Goal: Transaction & Acquisition: Purchase product/service

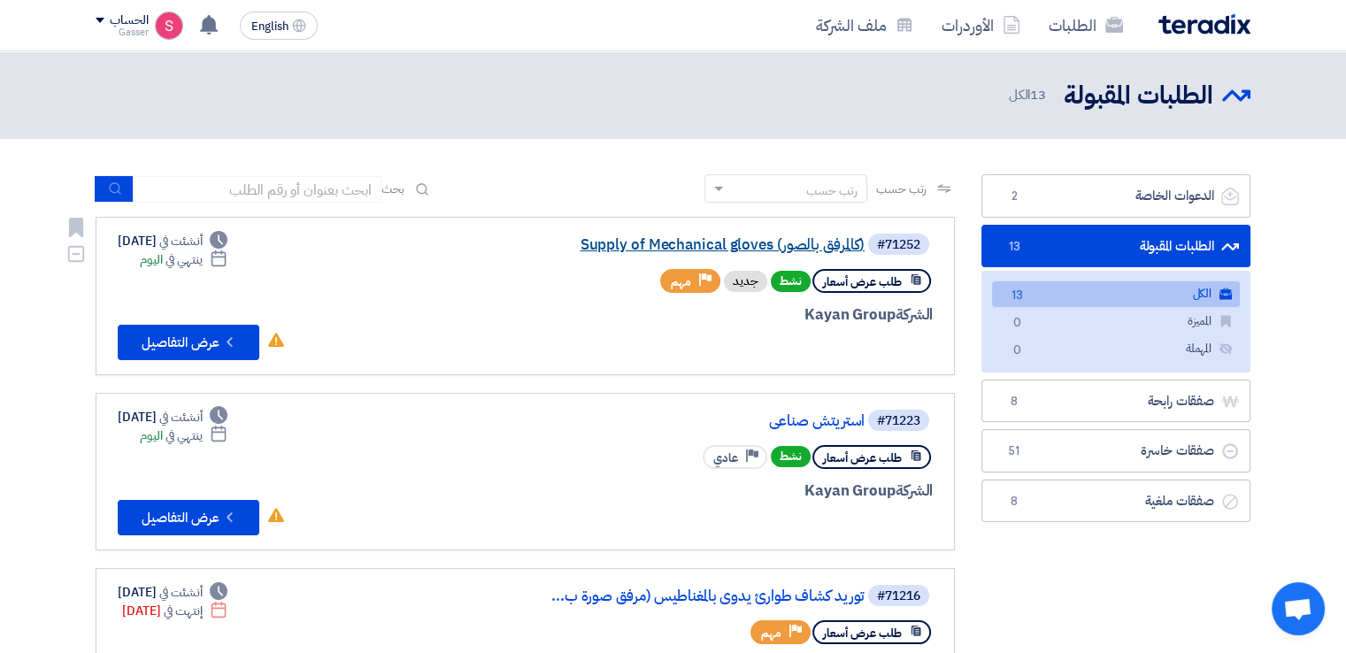
click at [764, 239] on link "Supply of Mechanical gloves (كالمرفق بالصور)" at bounding box center [688, 245] width 354 height 16
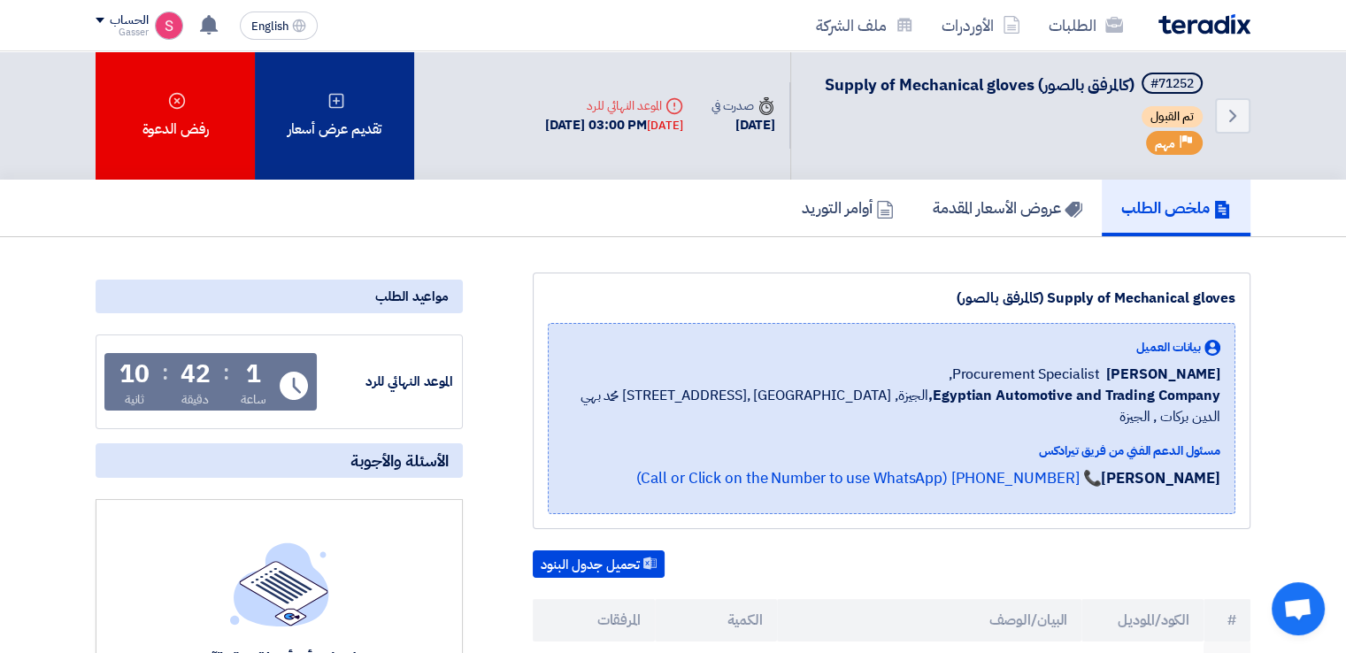
click at [370, 143] on div "تقديم عرض أسعار" at bounding box center [334, 115] width 159 height 128
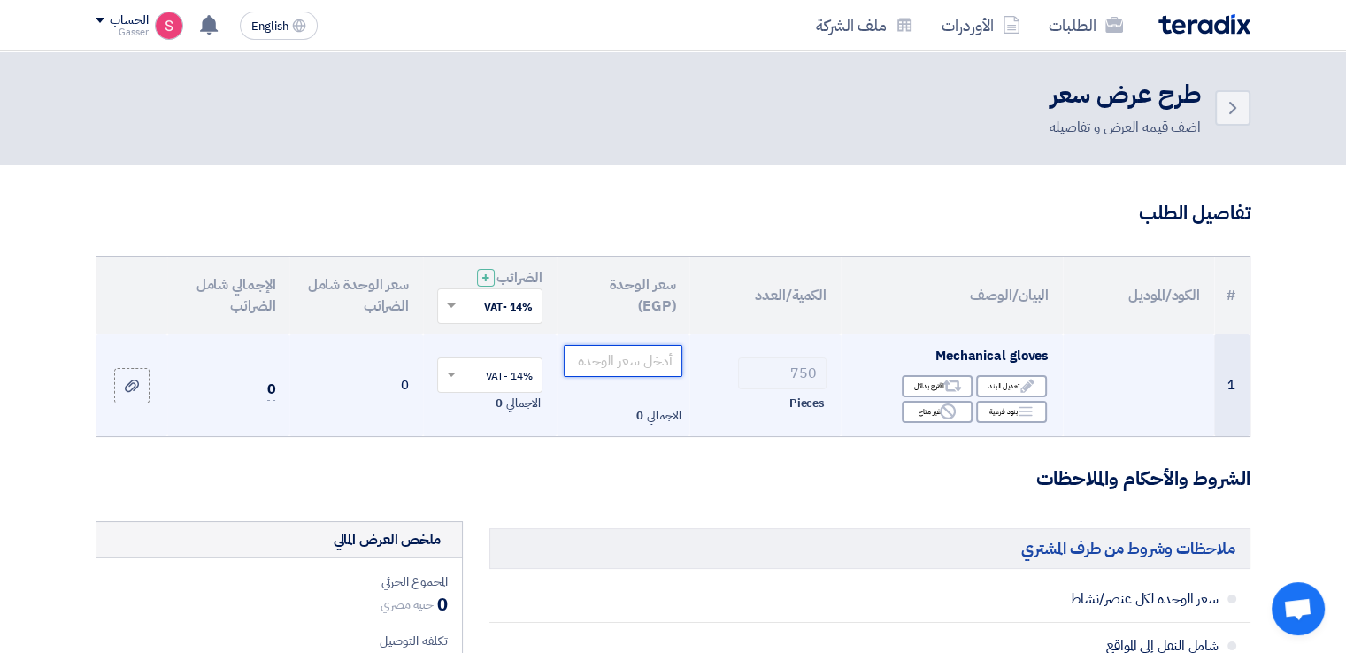
click at [639, 359] on input "number" at bounding box center [623, 361] width 119 height 32
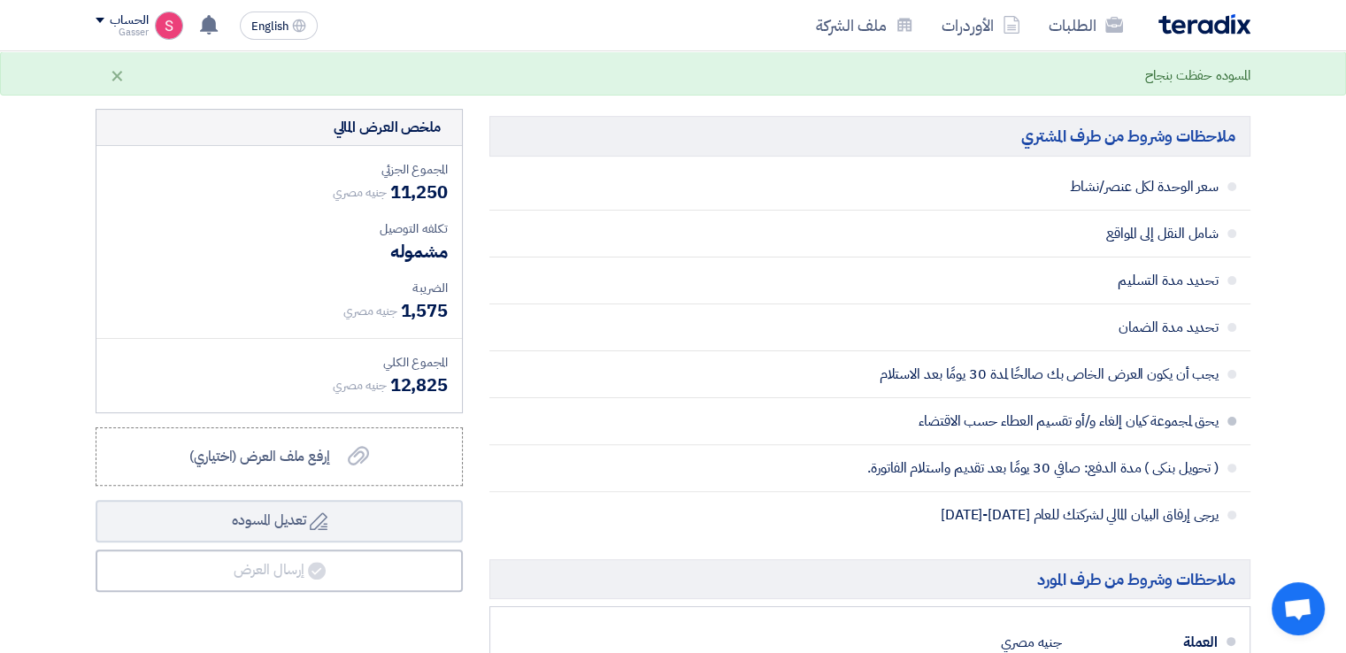
scroll to position [826, 0]
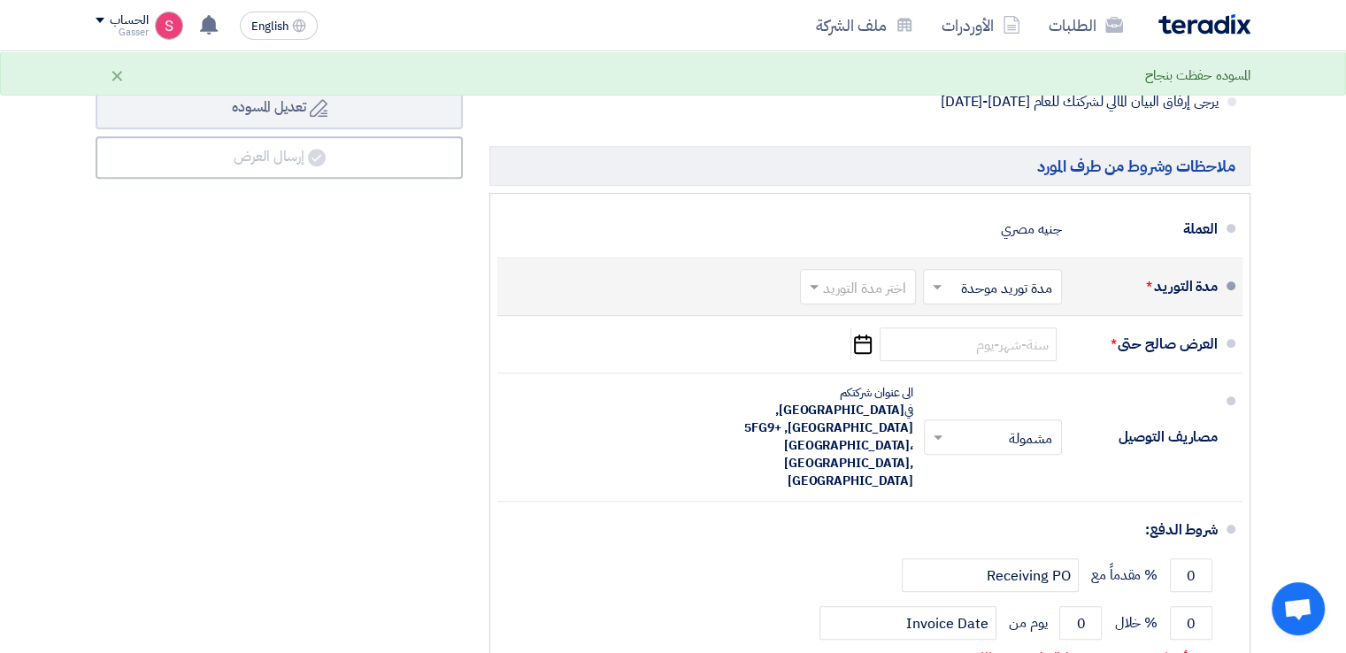
type input "15"
click at [867, 285] on input "text" at bounding box center [854, 289] width 107 height 26
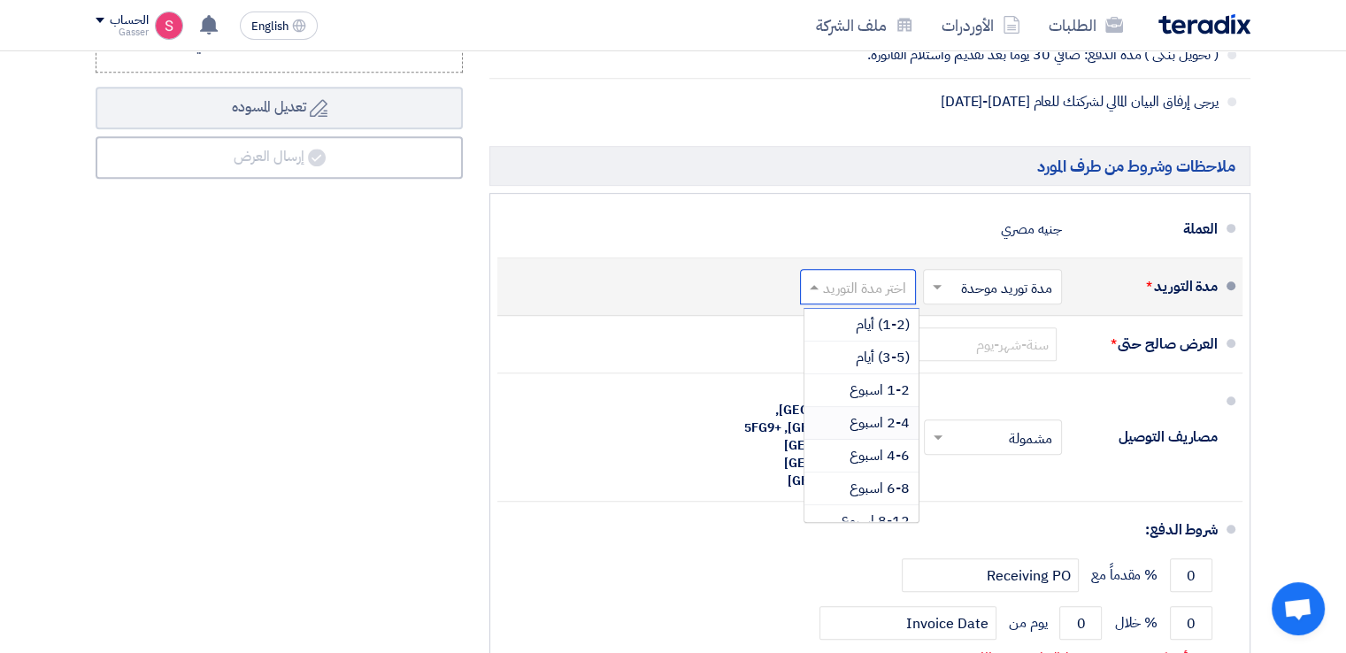
click at [881, 421] on span "2-4 اسبوع" at bounding box center [879, 422] width 60 height 21
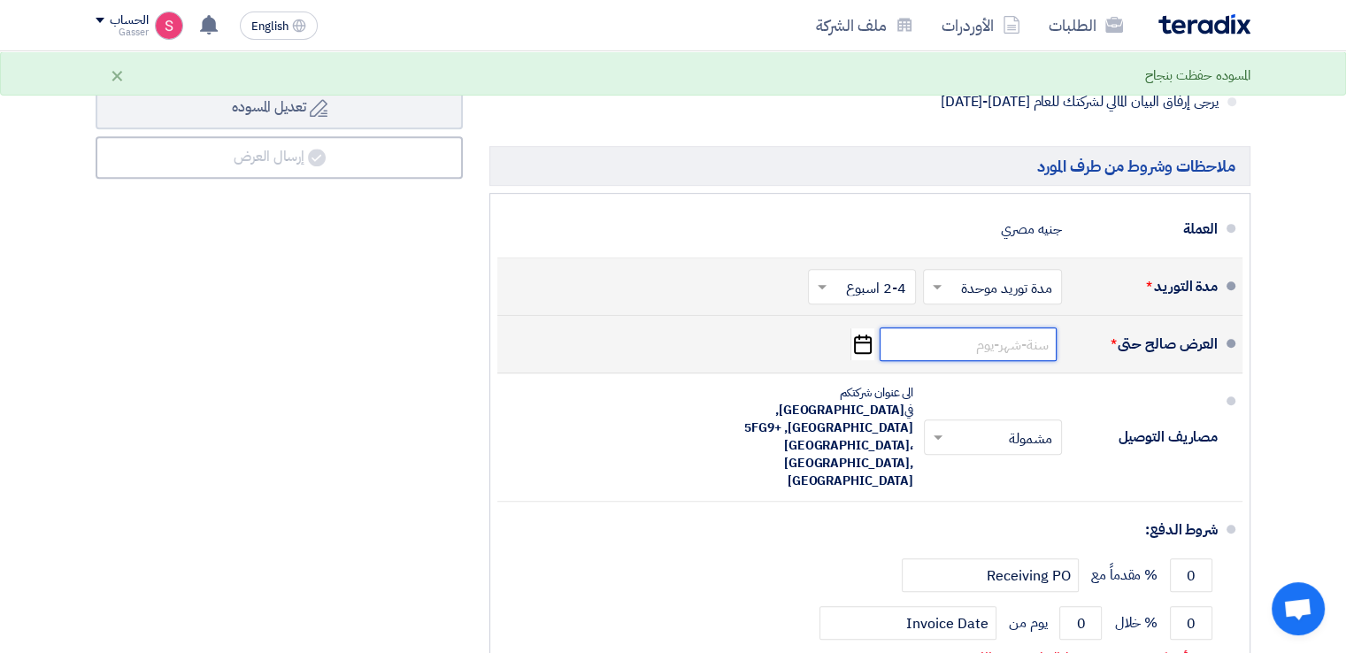
click at [1000, 348] on input at bounding box center [967, 344] width 177 height 34
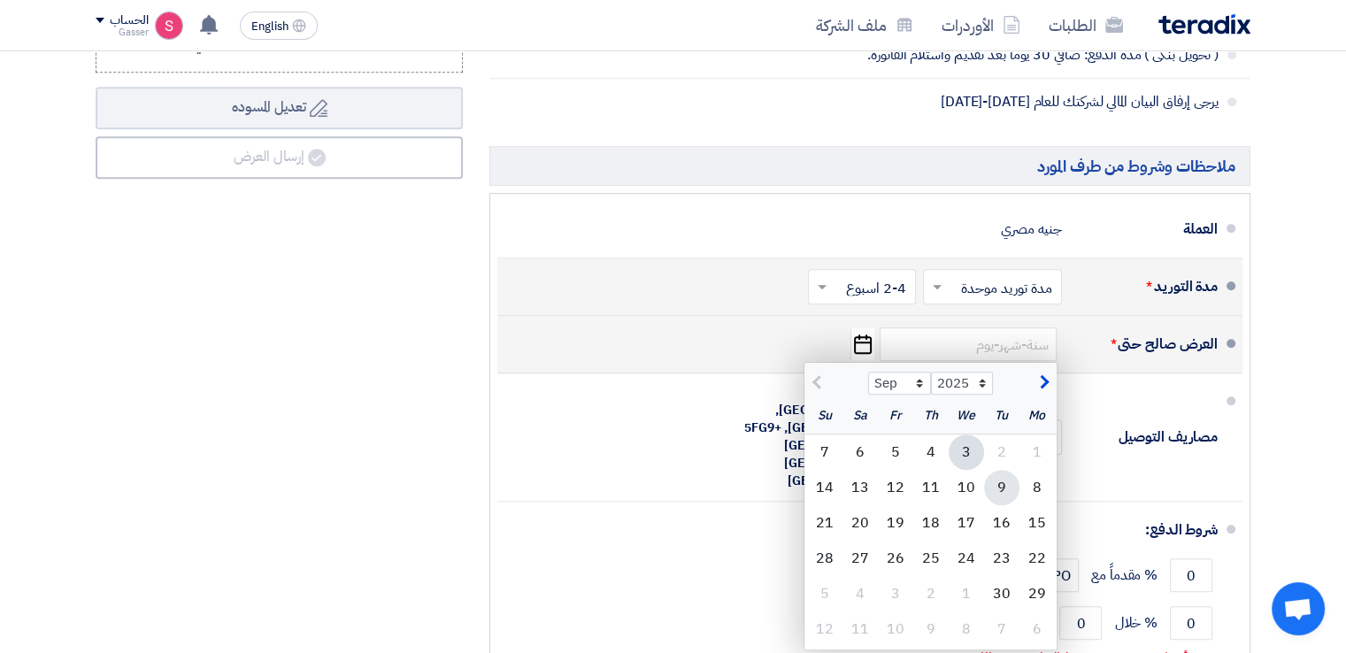
click at [1016, 487] on div "9" at bounding box center [1001, 487] width 35 height 35
type input "[DATE]"
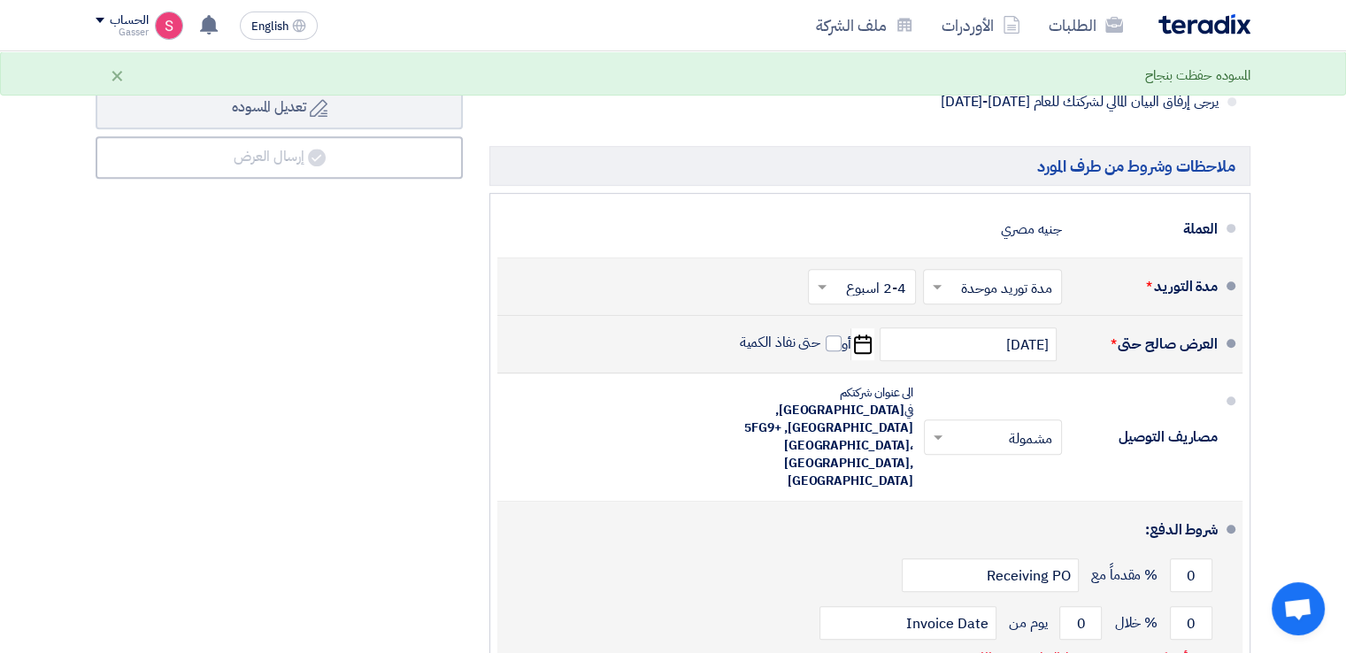
scroll to position [1239, 0]
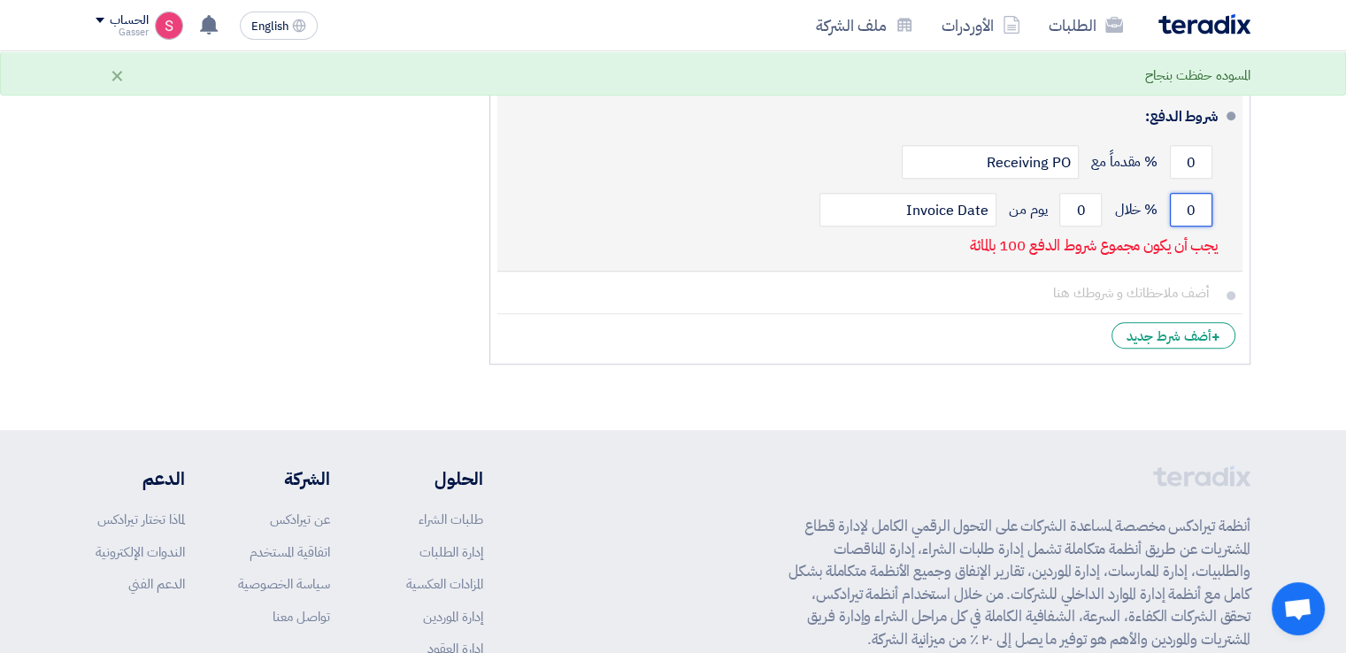
drag, startPoint x: 1202, startPoint y: 175, endPoint x: 1187, endPoint y: 177, distance: 14.3
click at [1187, 193] on input "0" at bounding box center [1191, 210] width 42 height 34
type input "100"
drag, startPoint x: 1088, startPoint y: 181, endPoint x: 1042, endPoint y: 188, distance: 46.4
click at [1058, 188] on div "100 % خلال 0 يوم من Invoice Date" at bounding box center [864, 210] width 706 height 48
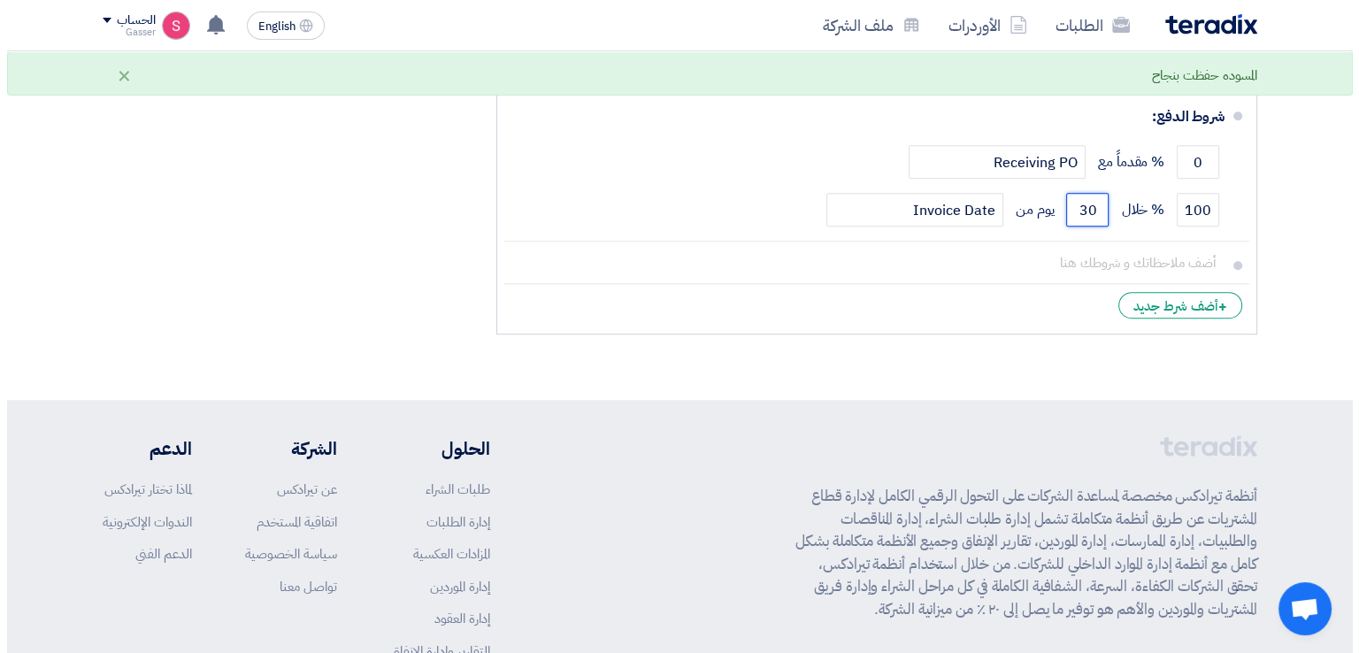
scroll to position [826, 0]
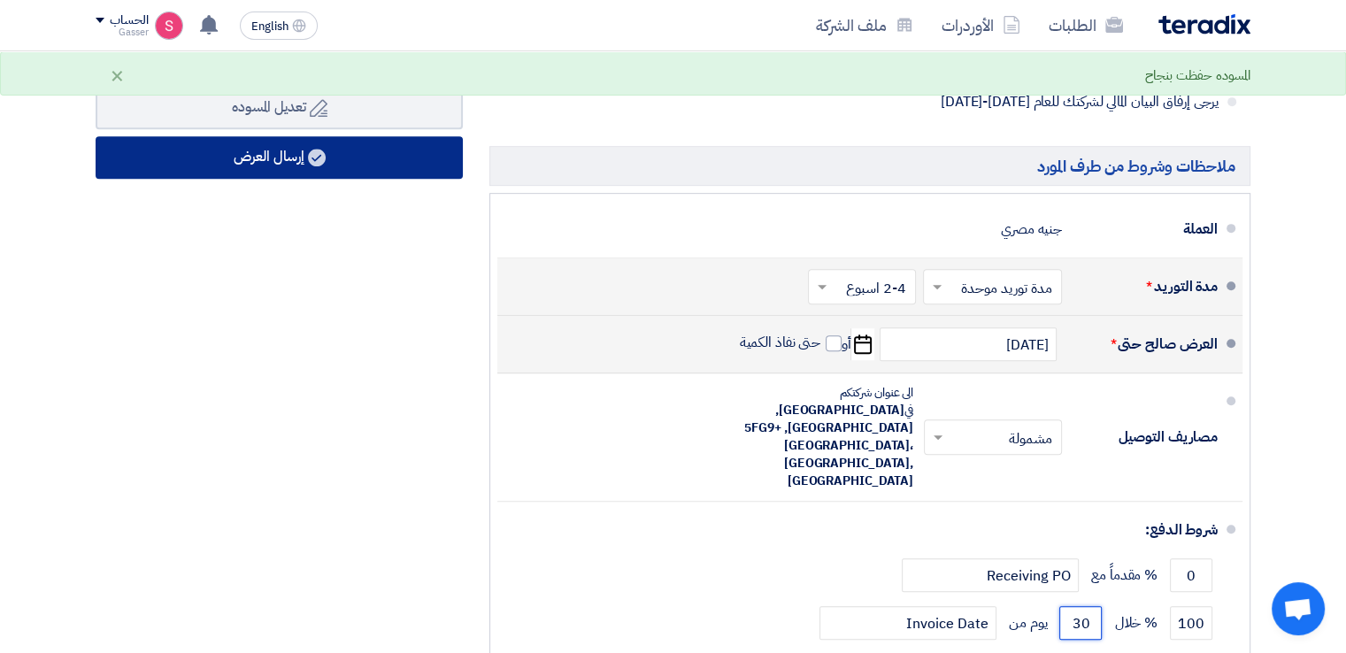
type input "30"
click at [315, 153] on use at bounding box center [317, 158] width 18 height 18
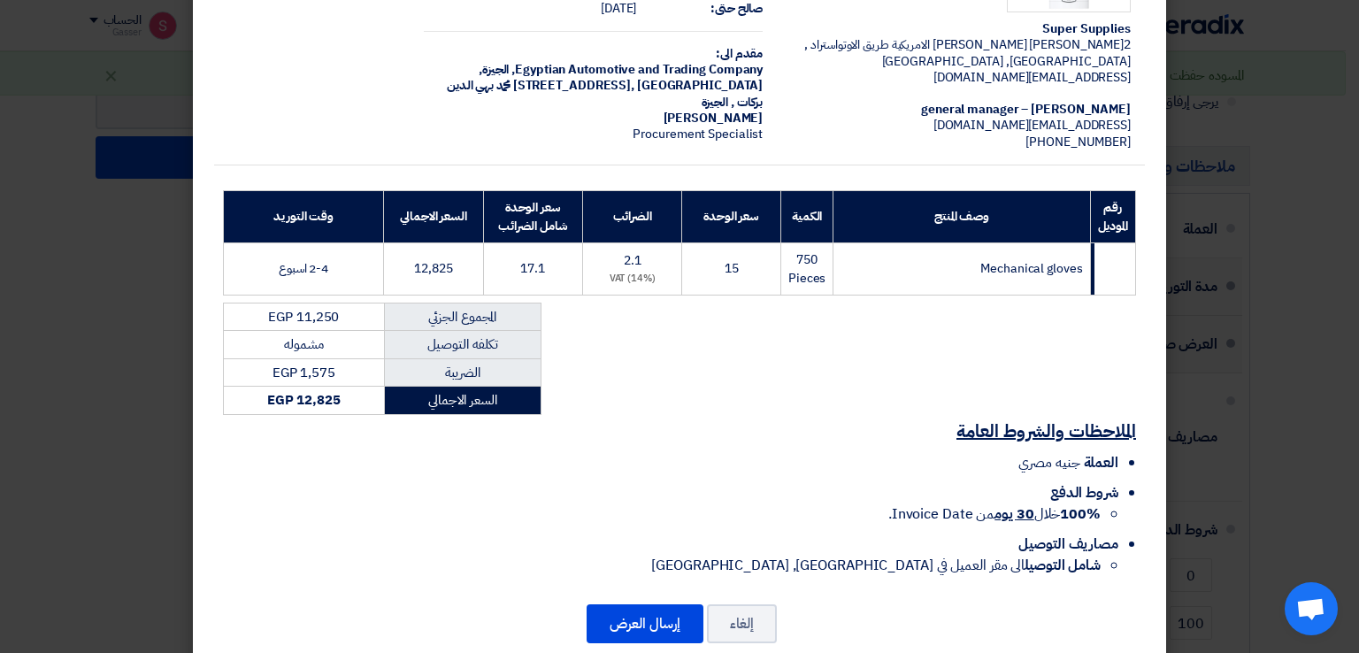
scroll to position [150, 0]
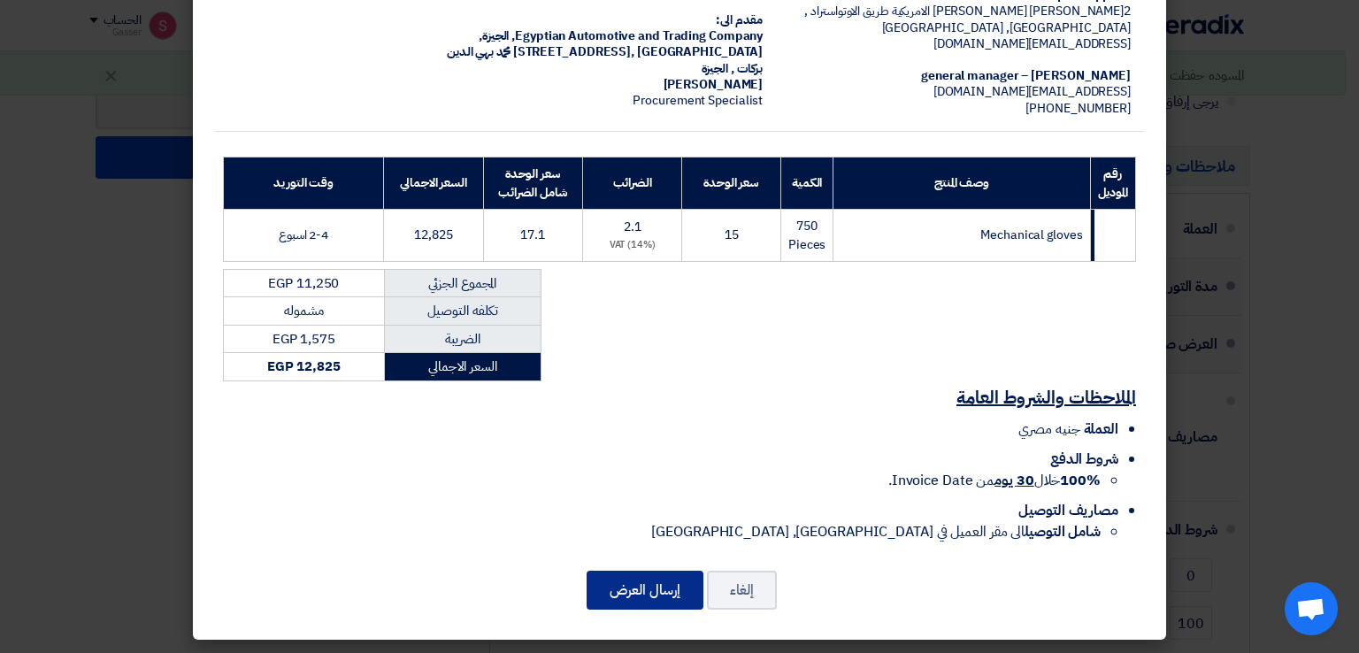
click at [669, 588] on button "إرسال العرض" at bounding box center [645, 590] width 117 height 39
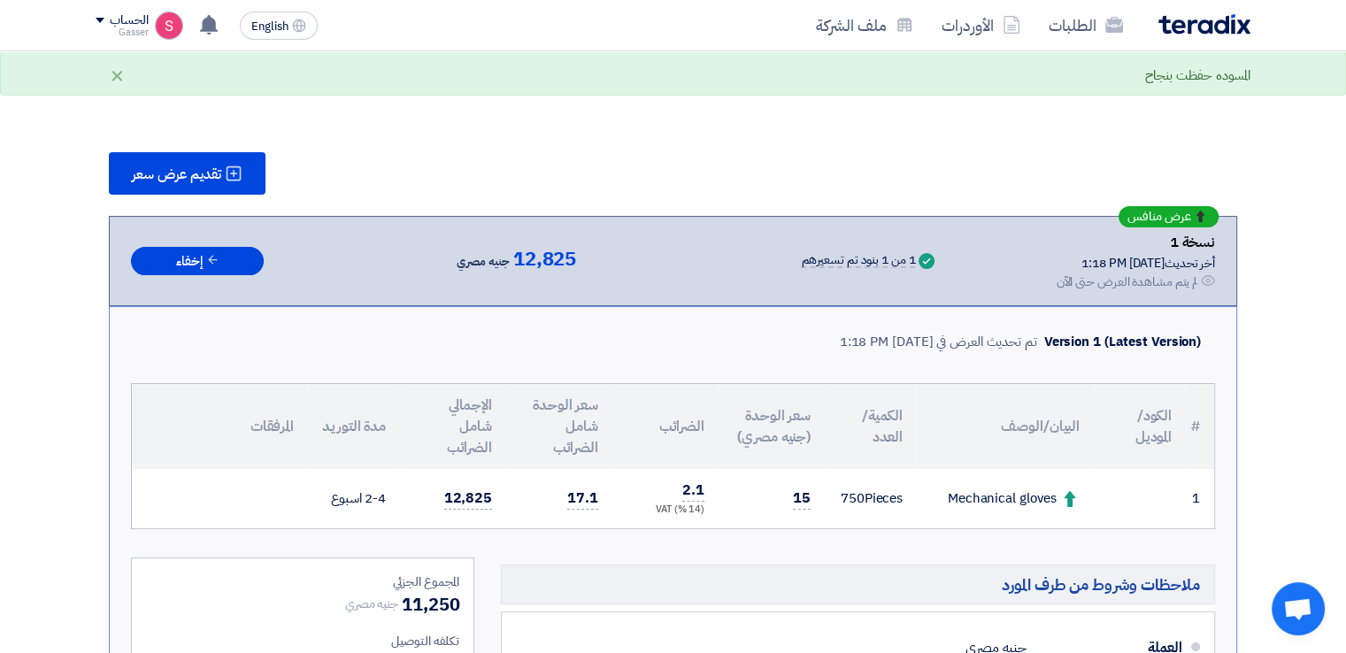
scroll to position [913, 0]
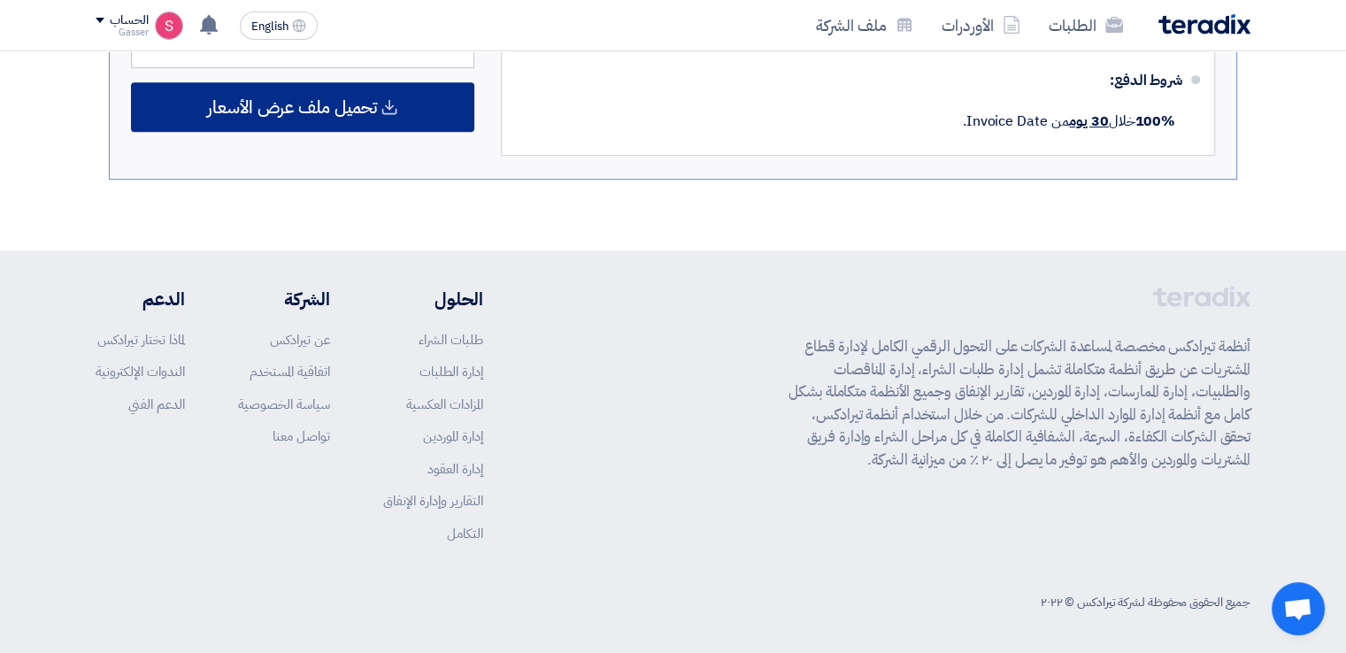
click at [373, 115] on span "تحميل ملف عرض الأسعار" at bounding box center [292, 107] width 170 height 16
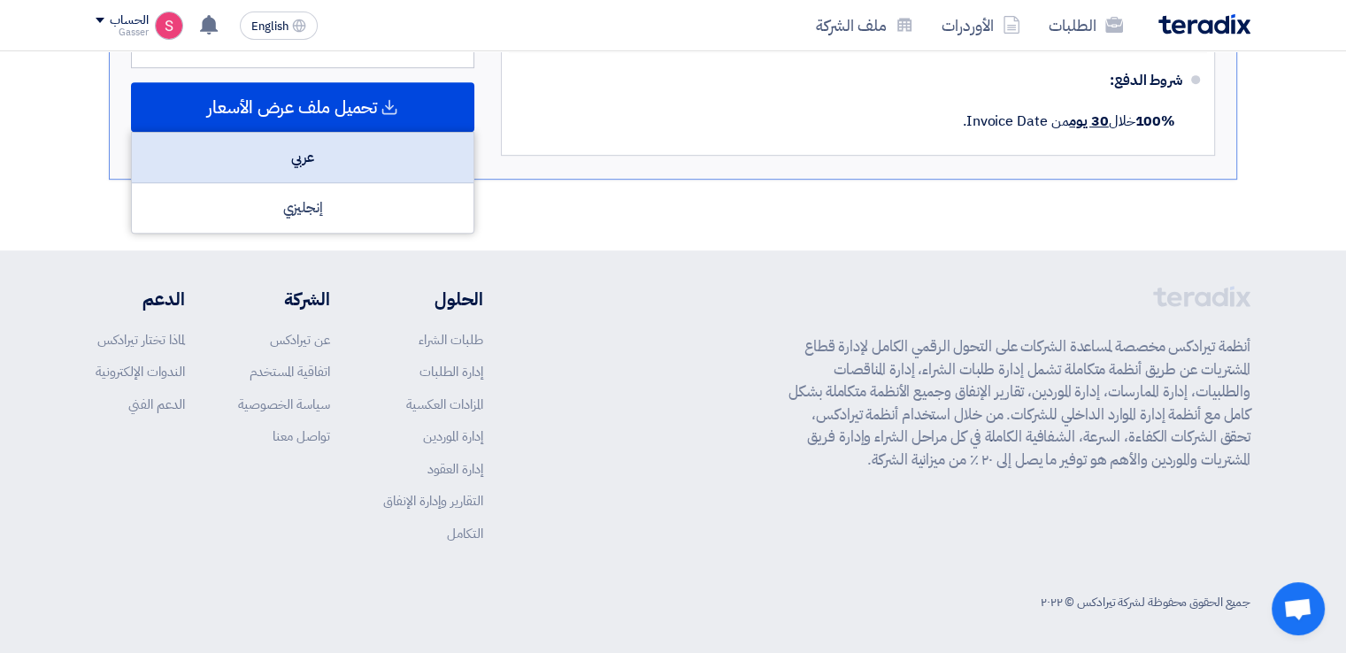
click at [403, 157] on div "عربي" at bounding box center [303, 158] width 342 height 50
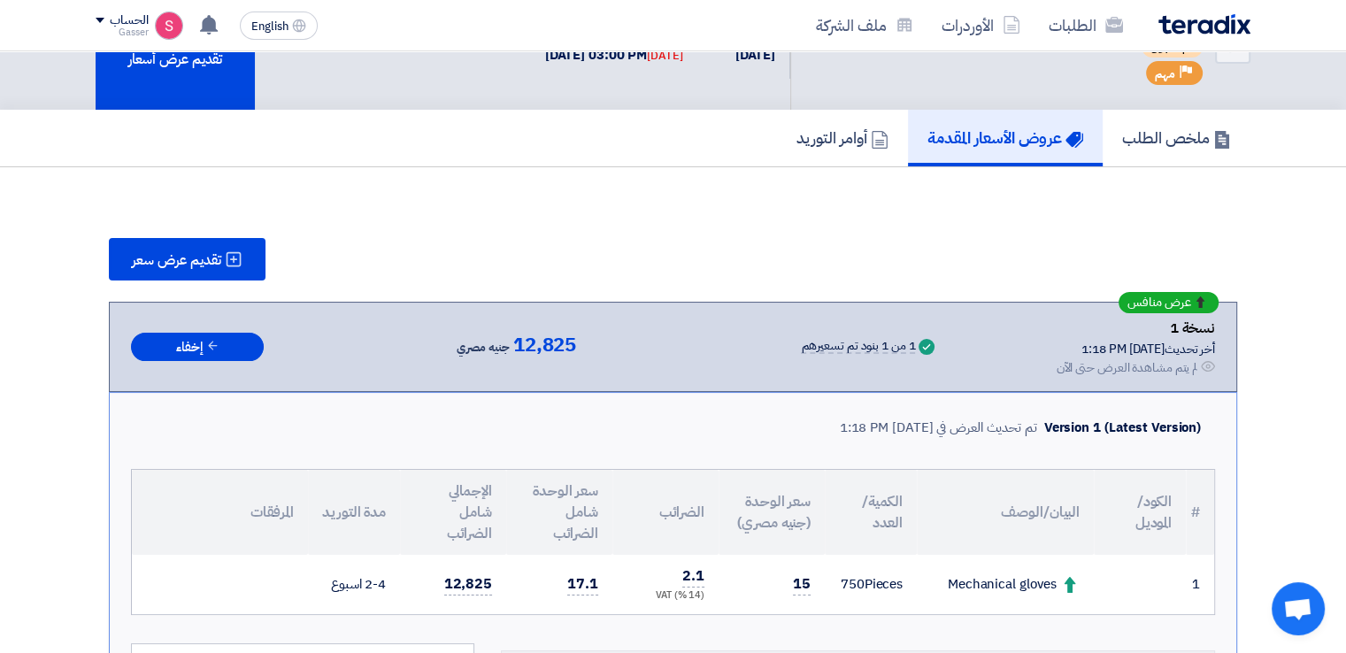
scroll to position [0, 0]
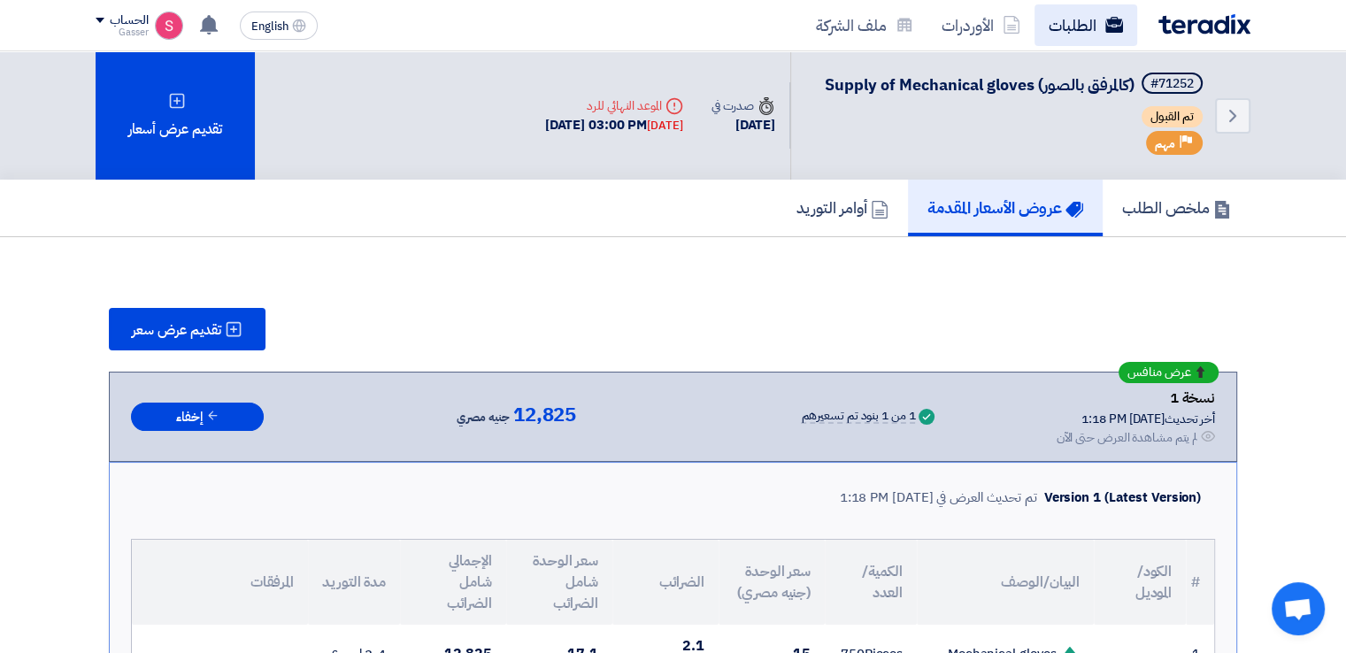
click at [1079, 12] on link "الطلبات" at bounding box center [1085, 25] width 103 height 42
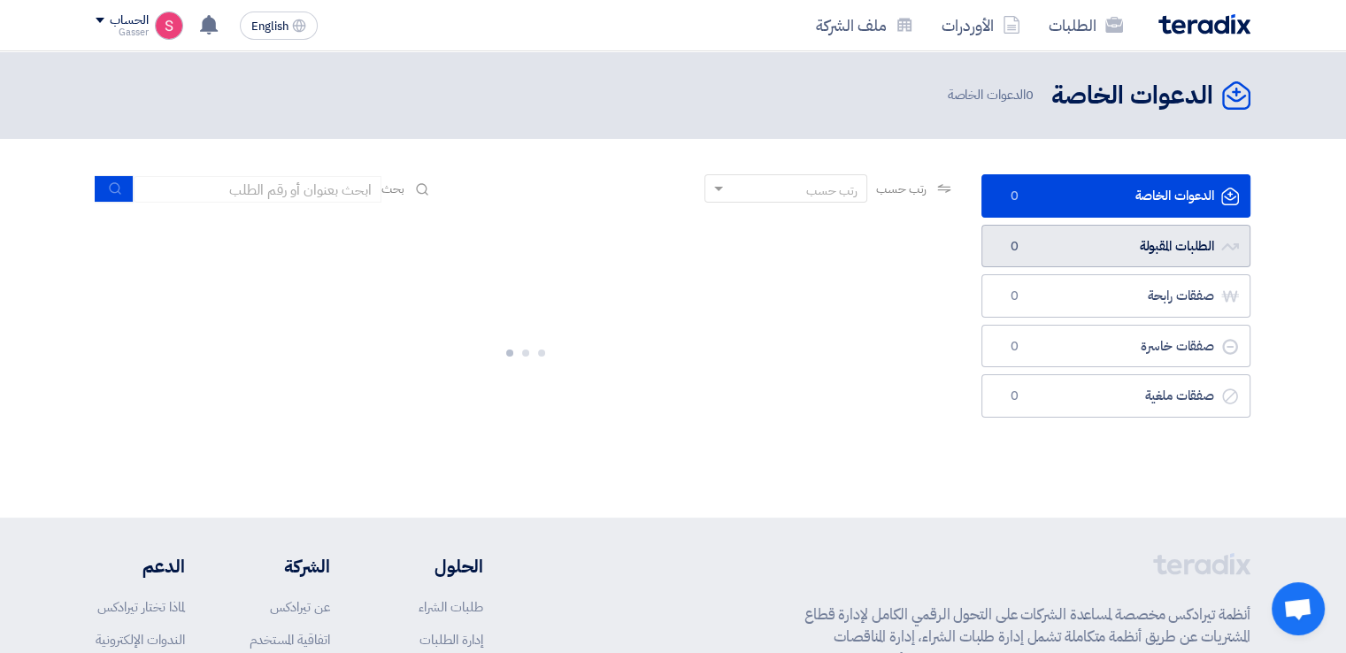
click at [1002, 242] on link "الطلبات المقبولة الطلبات المقبولة 0" at bounding box center [1115, 246] width 269 height 43
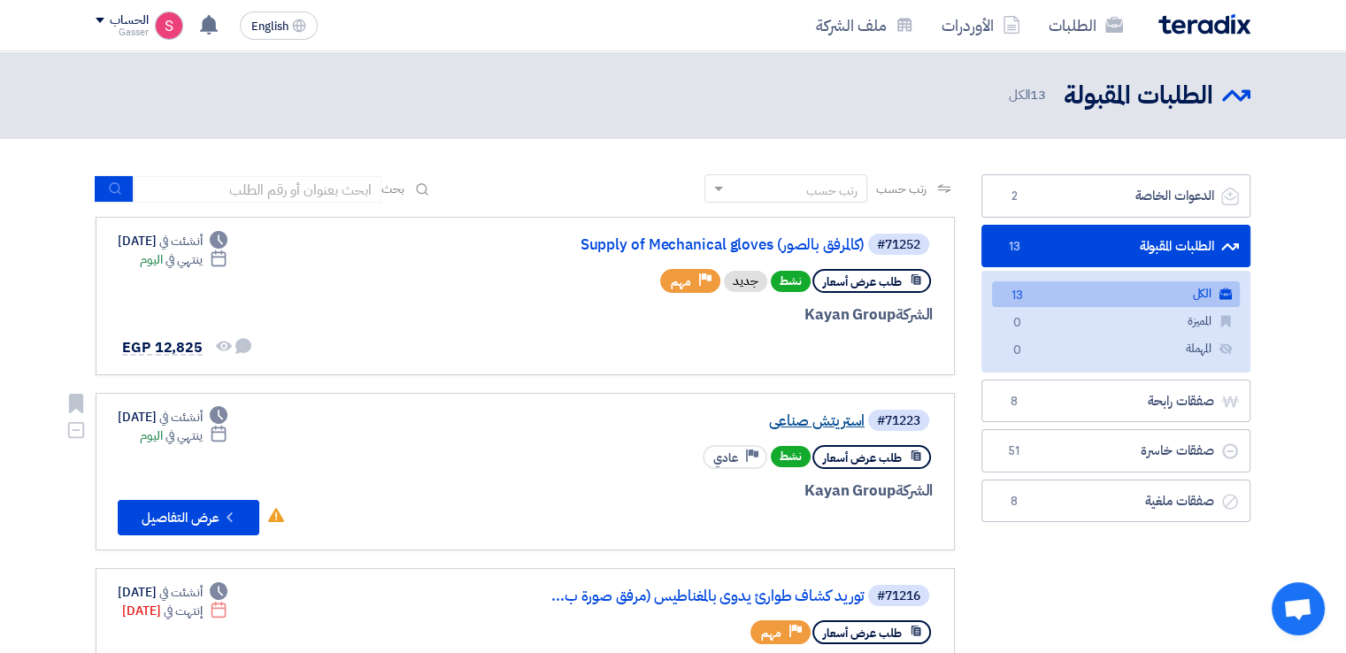
click at [826, 419] on link "استريتش صناعى" at bounding box center [688, 421] width 354 height 16
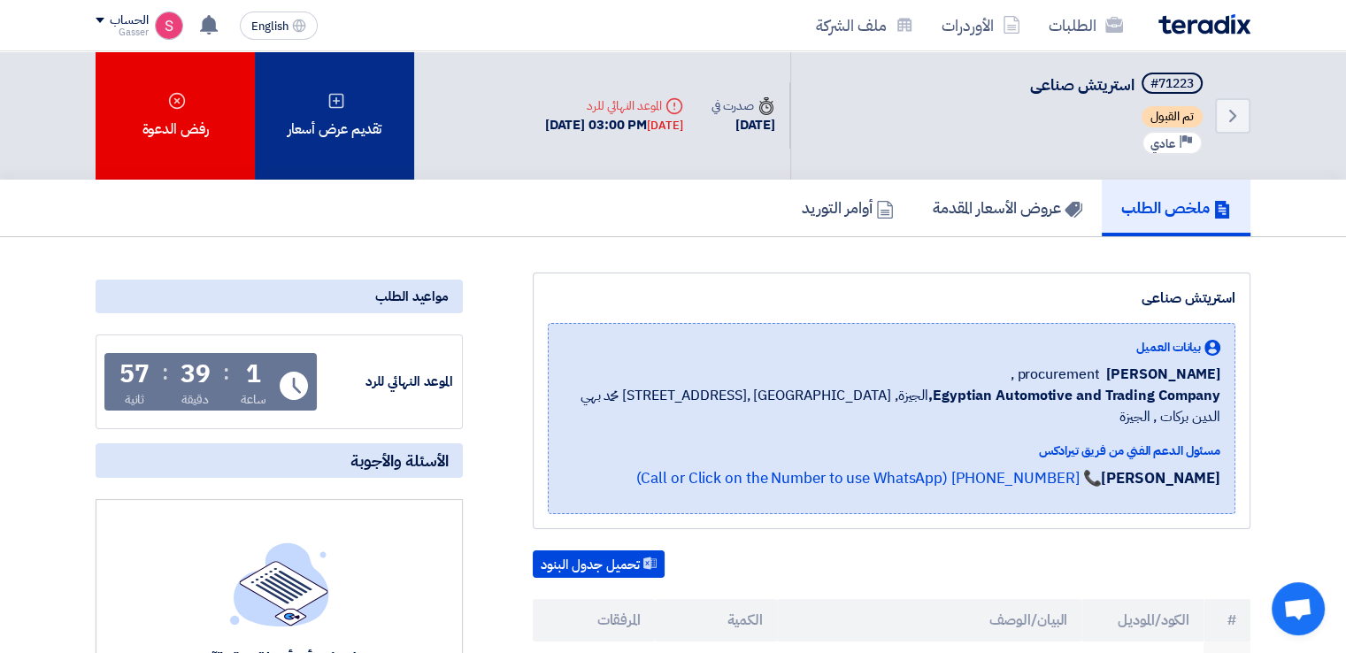
click at [336, 139] on div "تقديم عرض أسعار" at bounding box center [334, 115] width 159 height 128
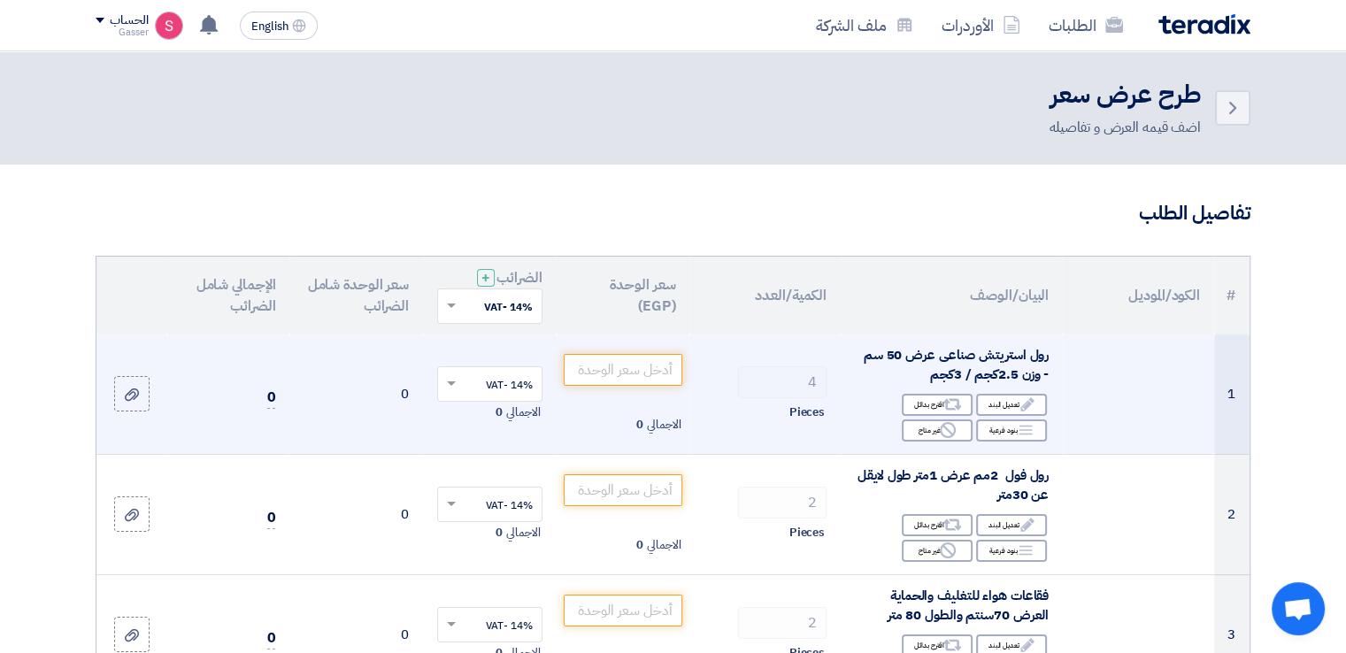
scroll to position [412, 0]
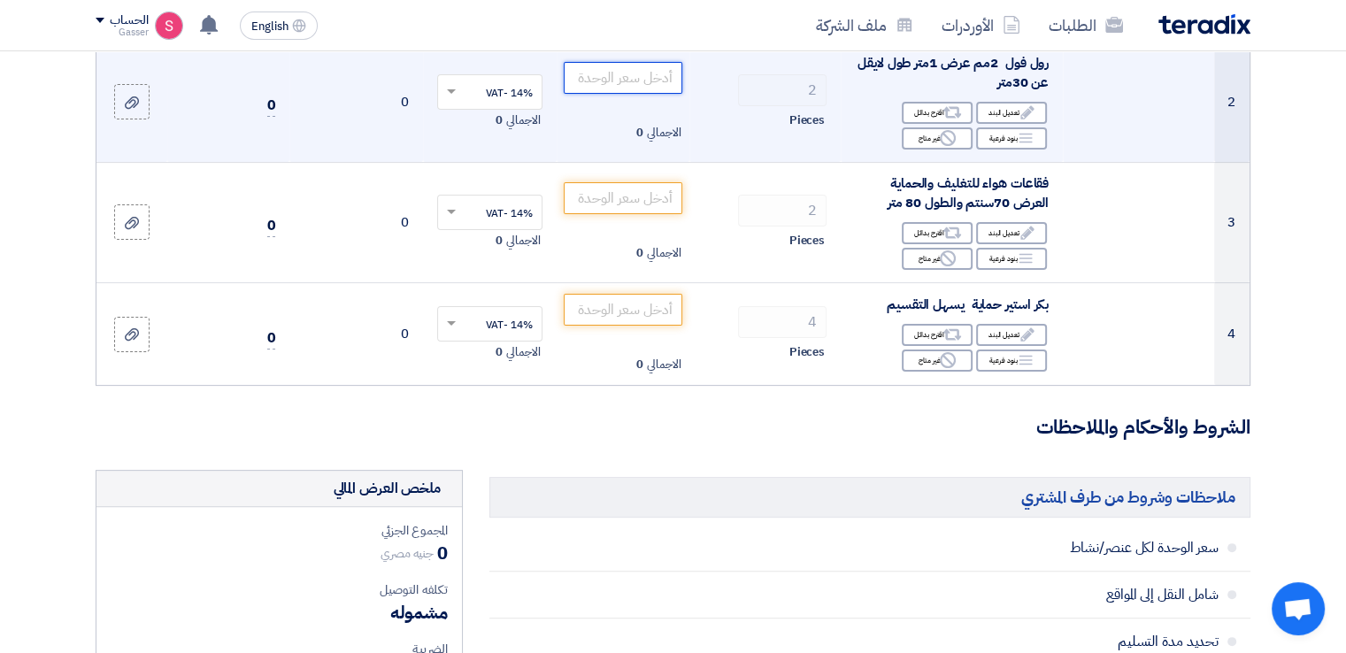
click at [618, 72] on input "number" at bounding box center [623, 78] width 119 height 32
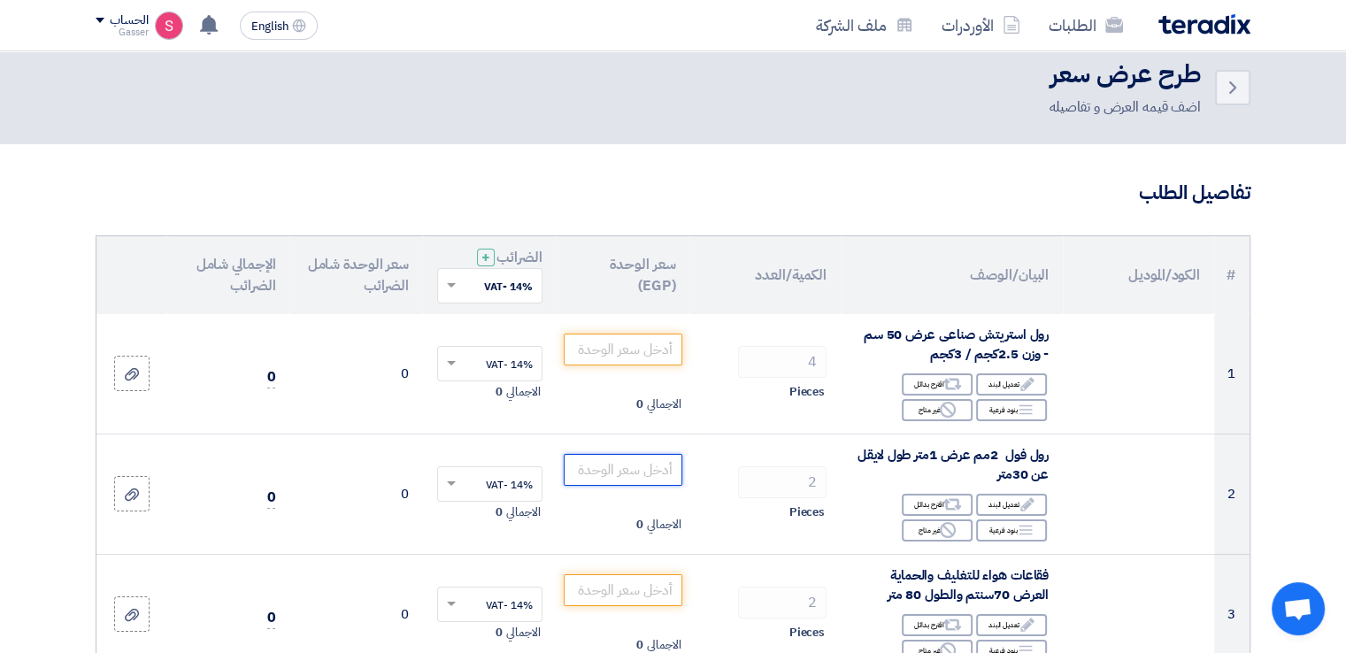
scroll to position [0, 0]
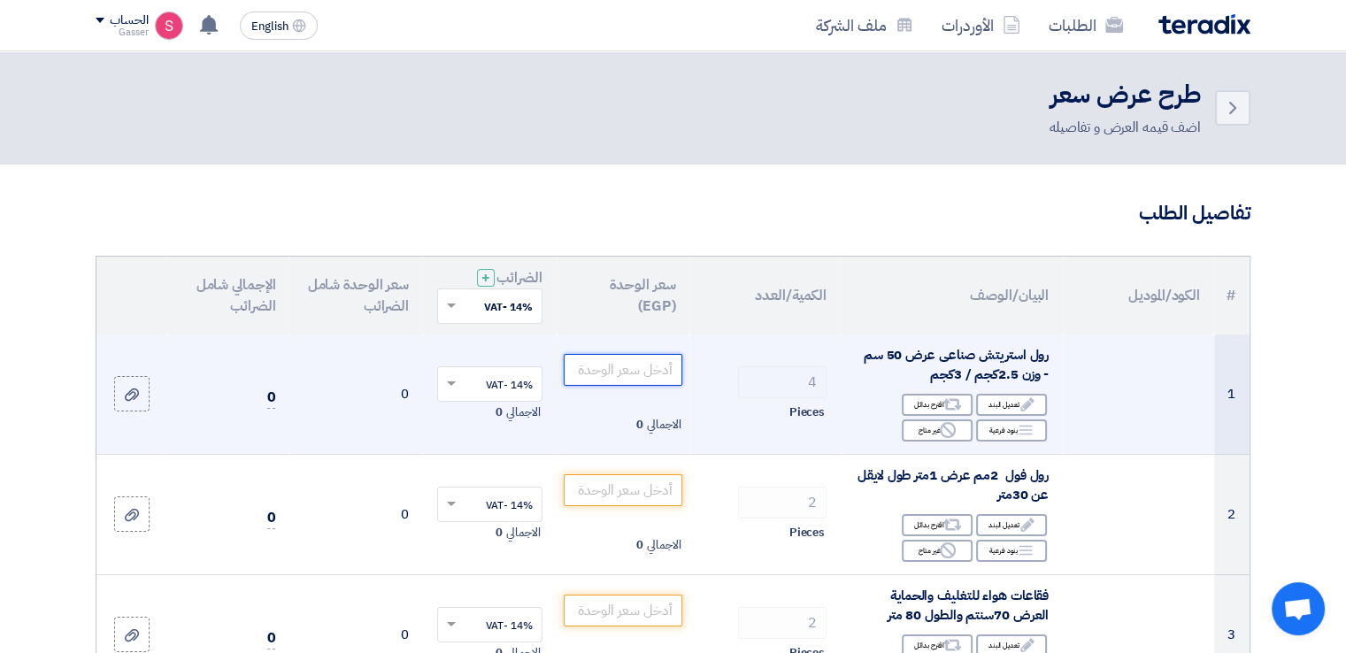
click at [648, 355] on input "number" at bounding box center [623, 370] width 119 height 32
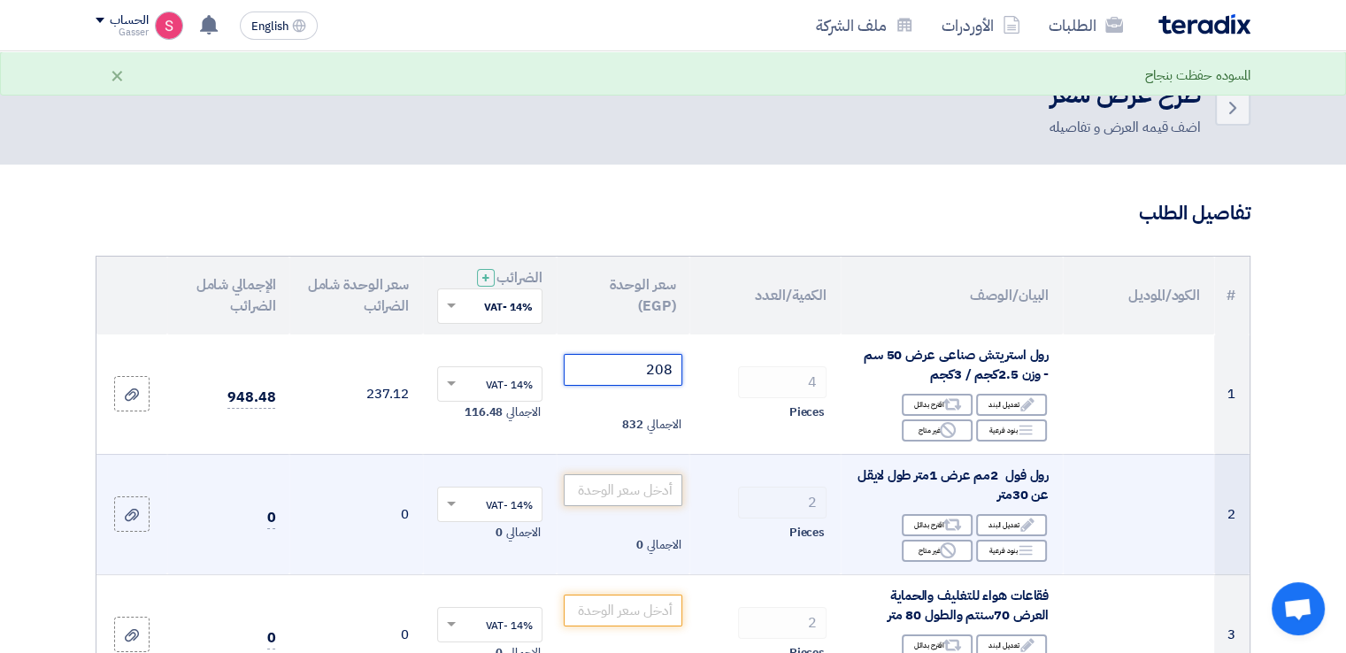
type input "208"
click at [612, 495] on input "number" at bounding box center [623, 490] width 119 height 32
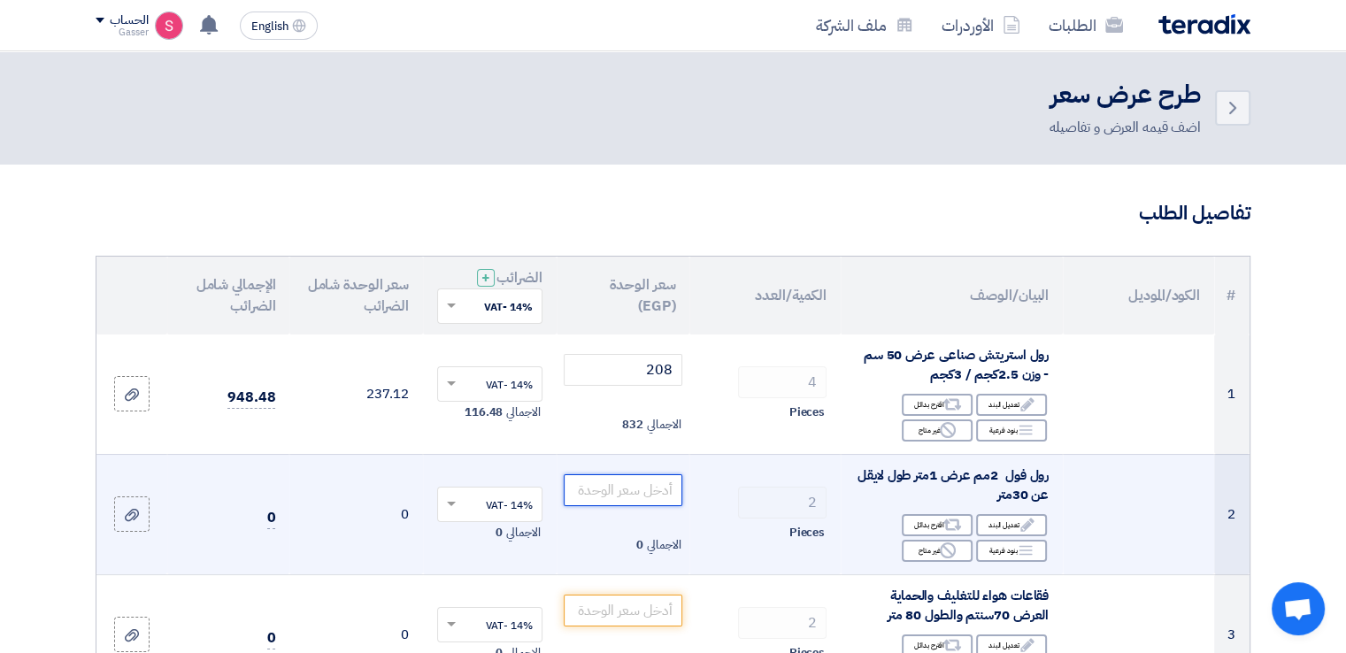
scroll to position [412, 0]
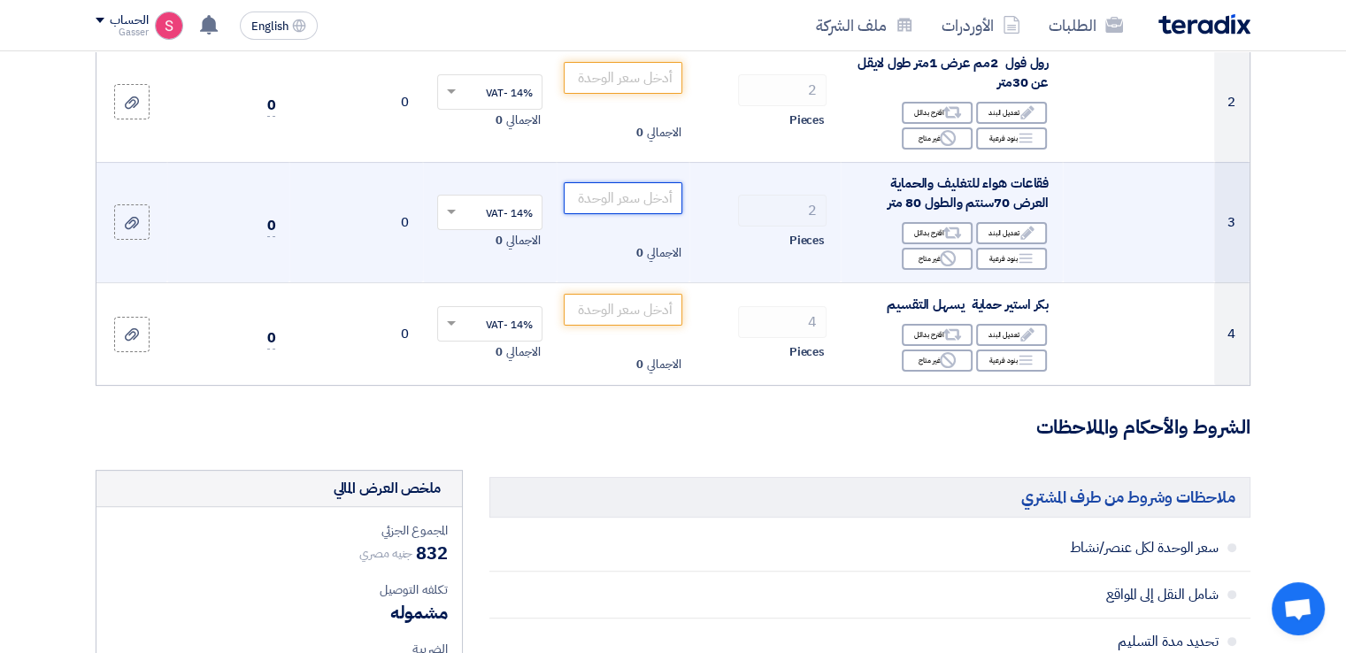
click at [641, 189] on input "number" at bounding box center [623, 198] width 119 height 32
type input "234"
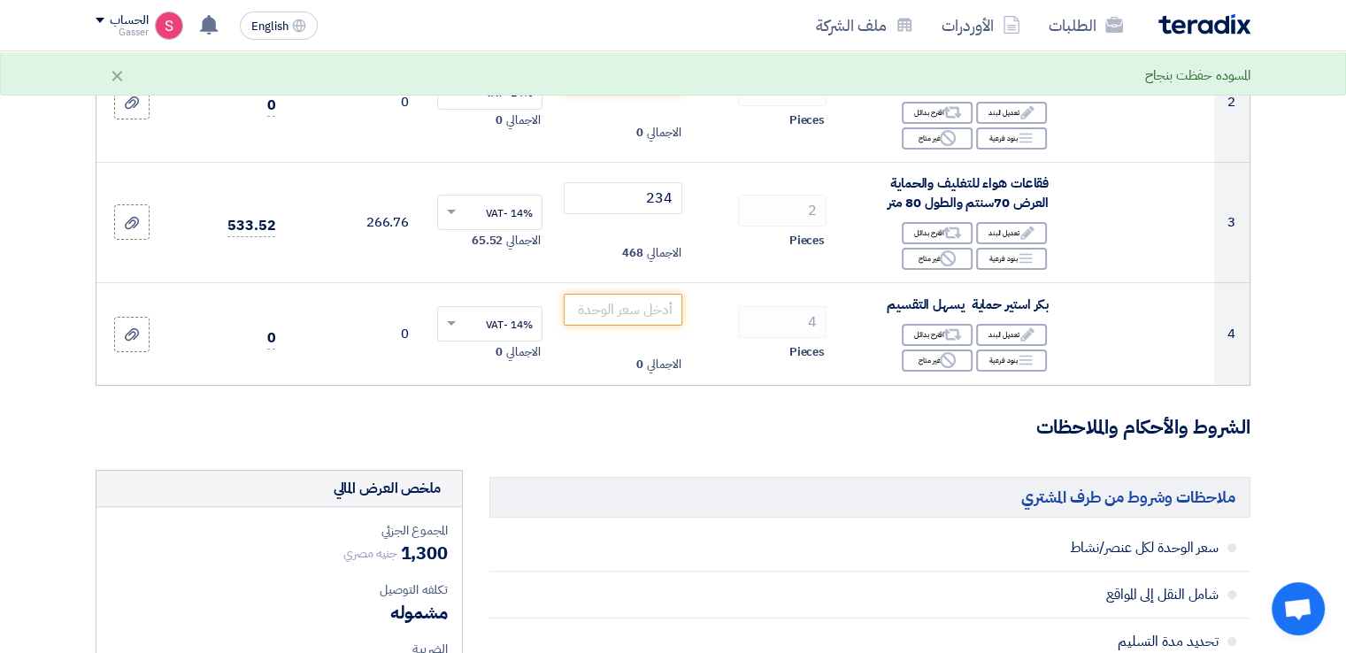
click at [663, 76] on div "المسوده حفظت بنجاح ×" at bounding box center [673, 75] width 1155 height 21
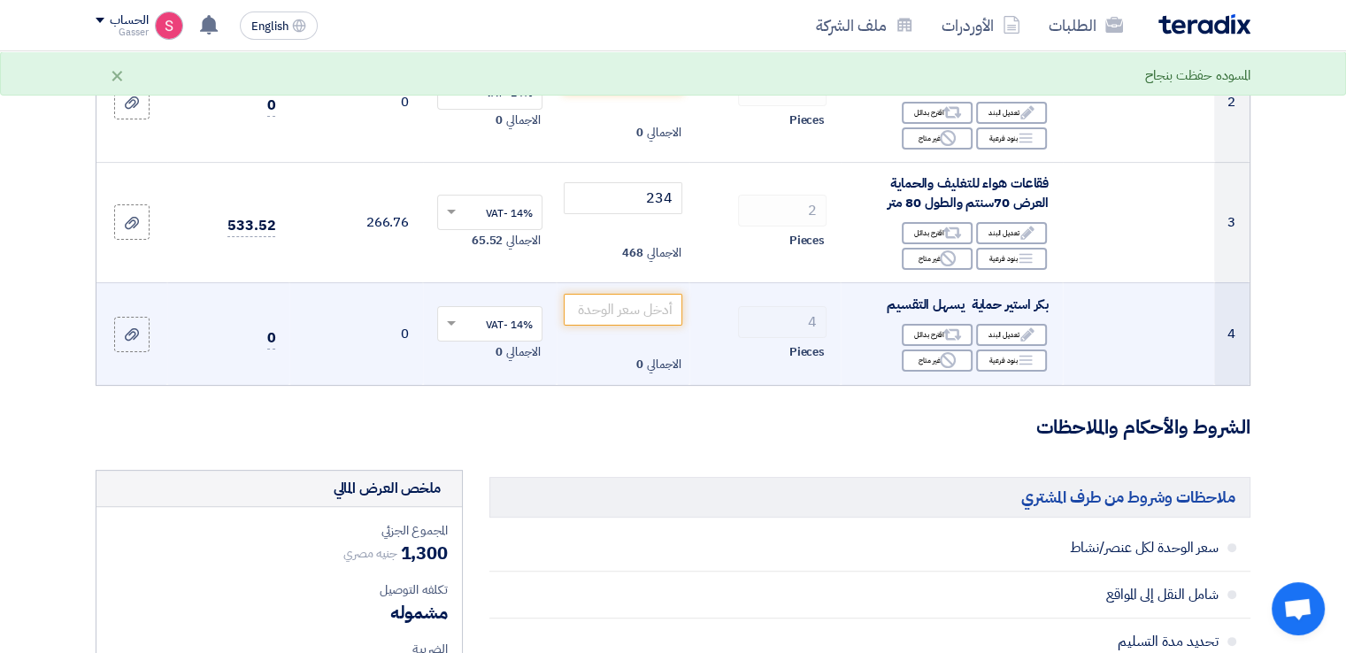
scroll to position [0, 0]
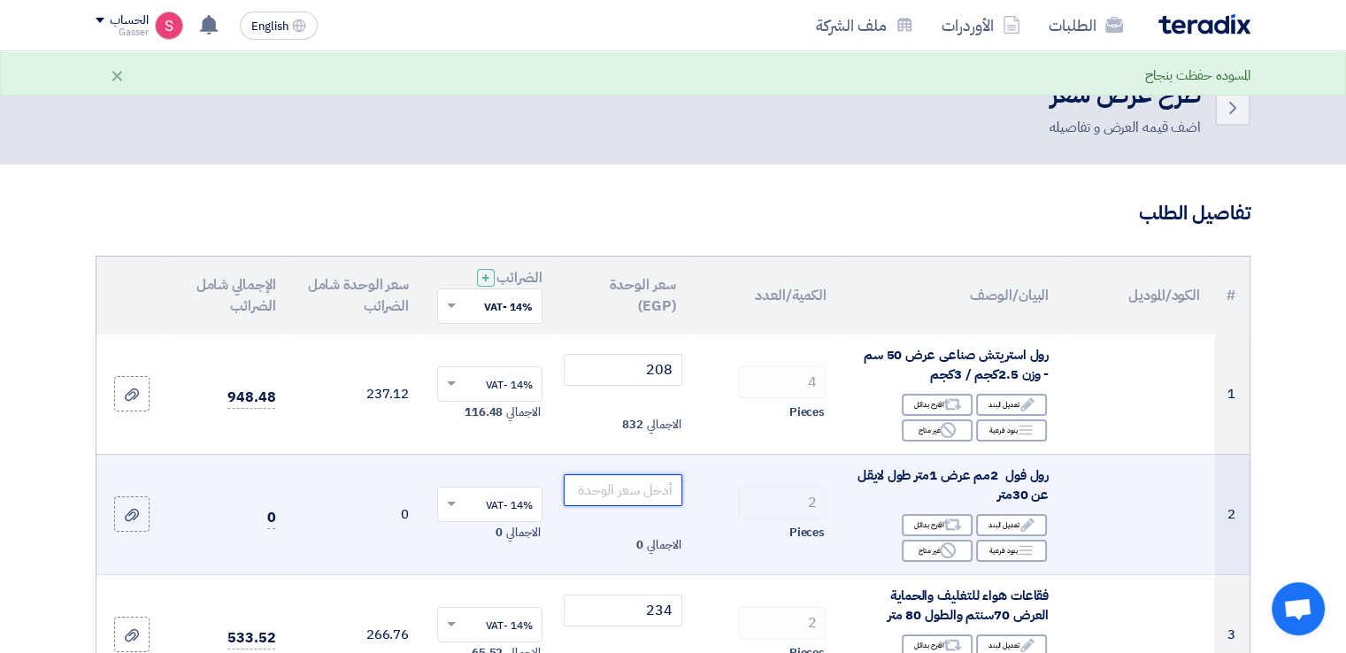
click at [651, 489] on input "number" at bounding box center [623, 490] width 119 height 32
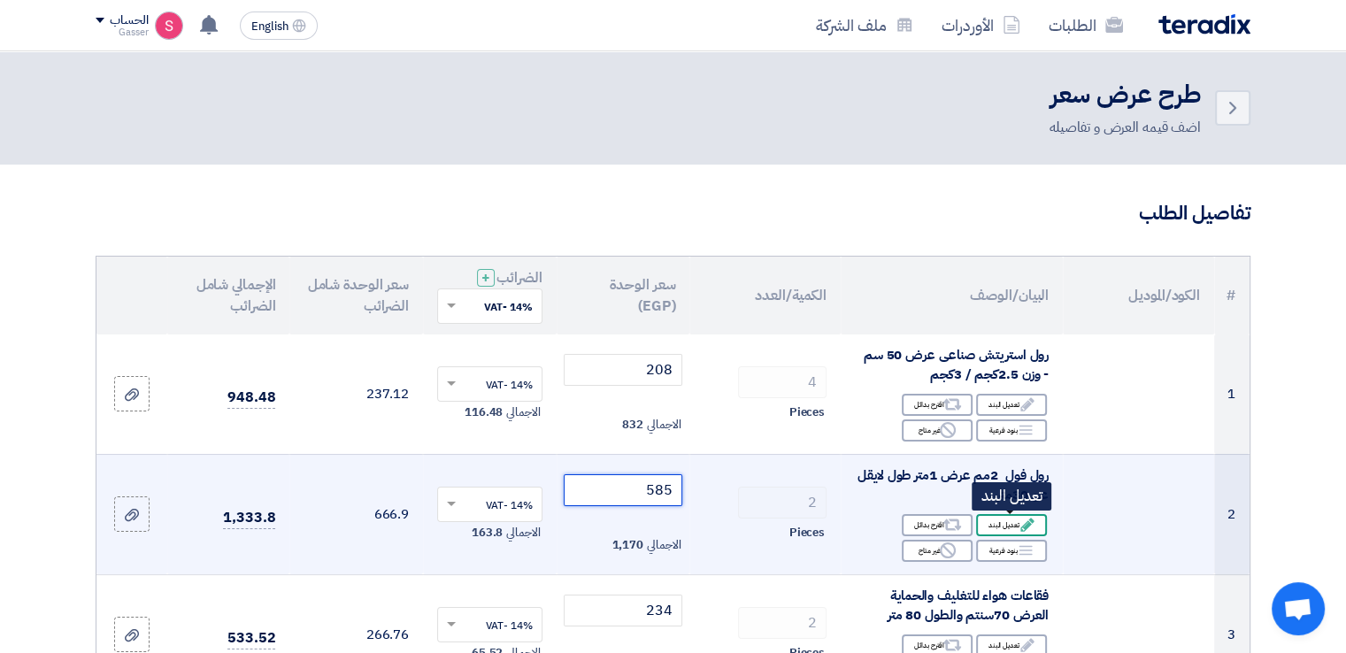
type input "585"
click at [1009, 522] on div "Edit تعديل البند" at bounding box center [1011, 525] width 71 height 22
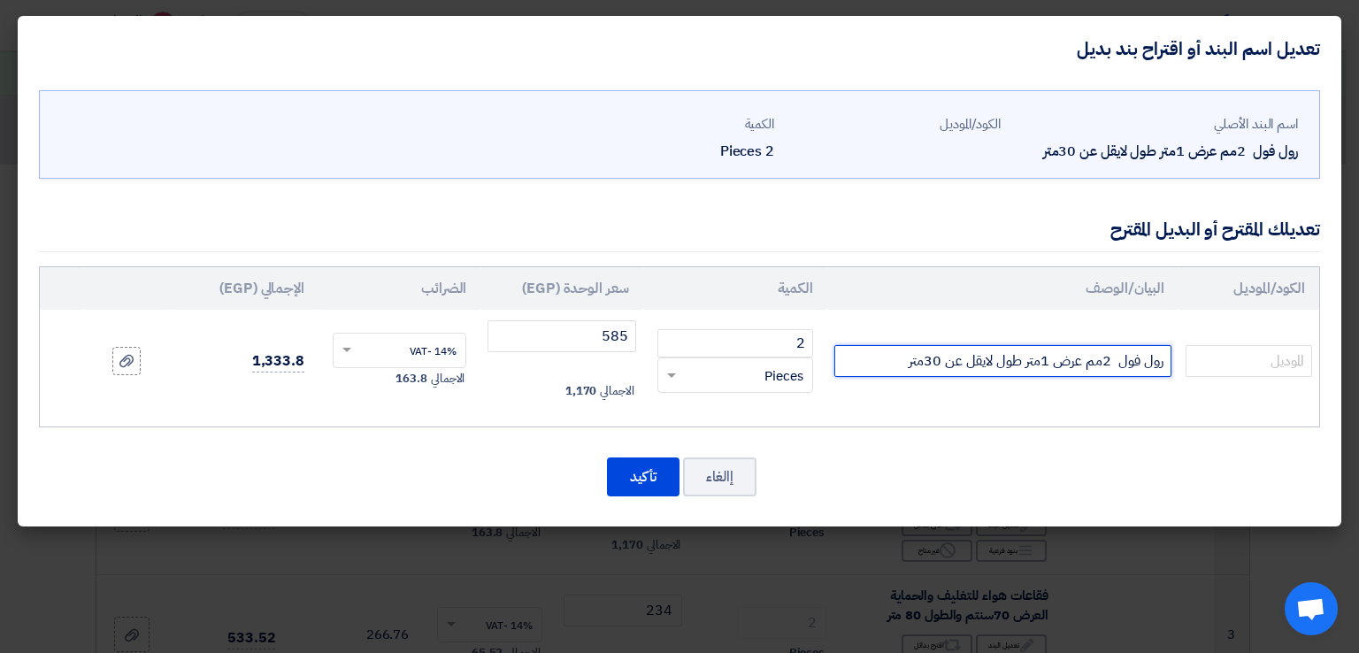
click at [1164, 365] on input "رول فول 2مم عرض 1متر طول لايقل عن 30متر" at bounding box center [1002, 361] width 337 height 32
click at [885, 365] on input "المتوفر / رول فول 2مم عرض 1متر طول لايقل عن 30متر" at bounding box center [1002, 361] width 337 height 32
type input "المتوفر / رول فول 2مم عرض 1متر طول لايقل عن 100متر"
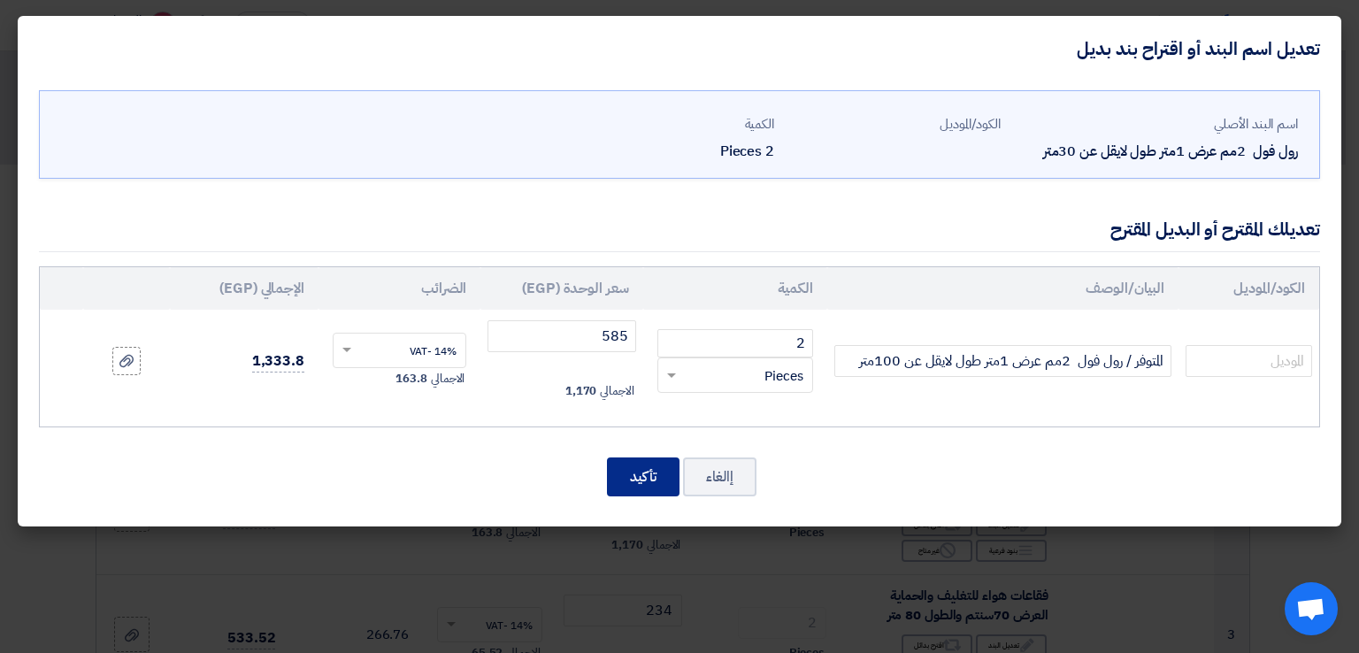
click at [634, 478] on button "تأكيد" at bounding box center [643, 476] width 73 height 39
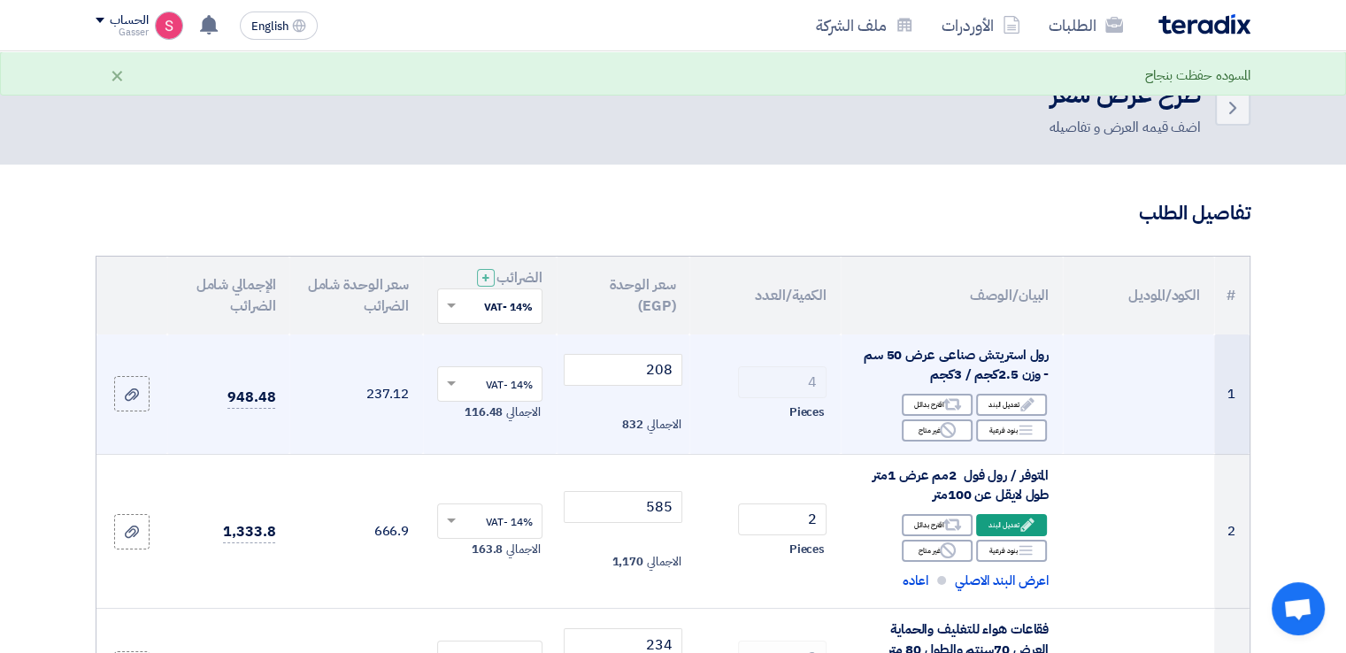
scroll to position [412, 0]
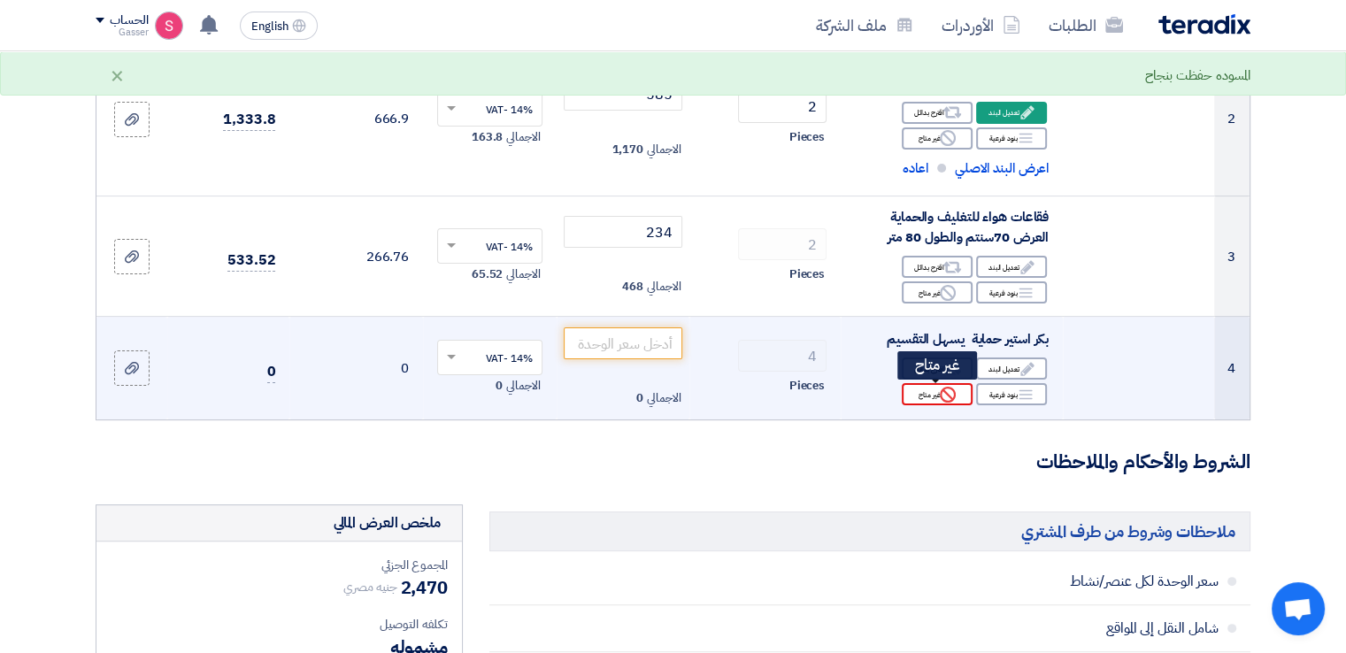
click at [945, 391] on use at bounding box center [948, 395] width 16 height 16
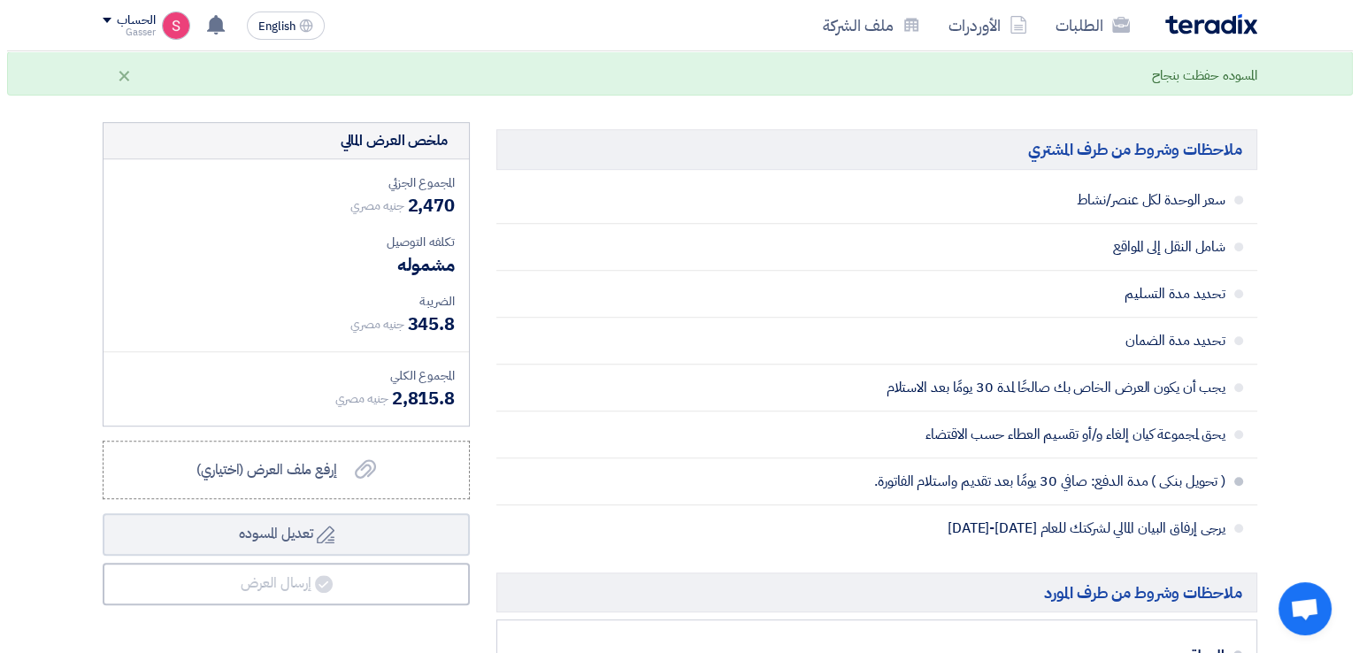
scroll to position [1239, 0]
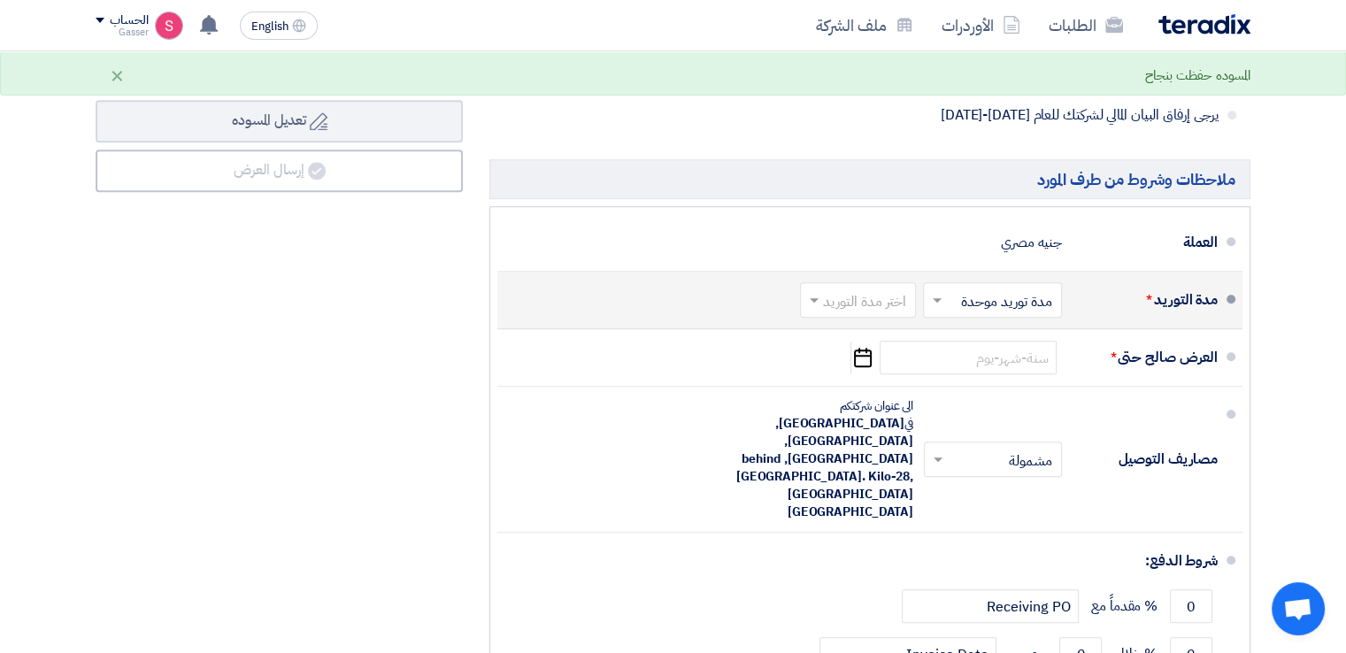
click at [895, 289] on input "text" at bounding box center [854, 302] width 107 height 26
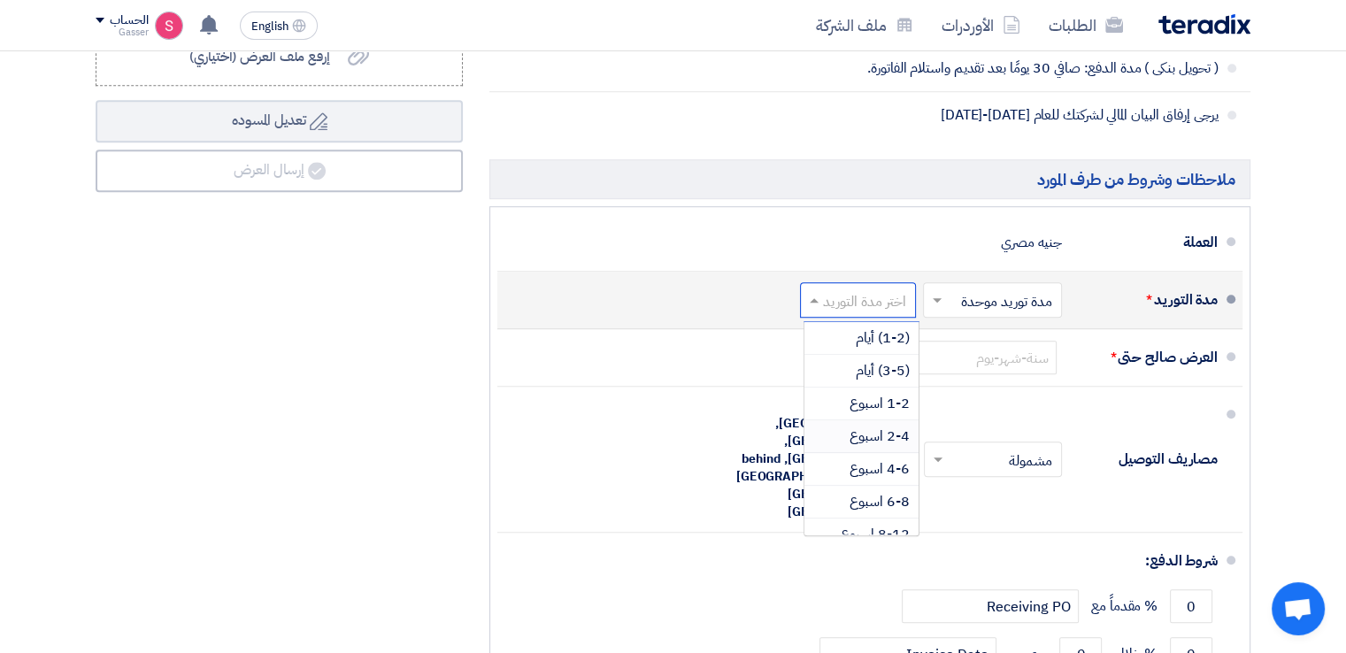
click at [876, 426] on span "2-4 اسبوع" at bounding box center [879, 436] width 60 height 21
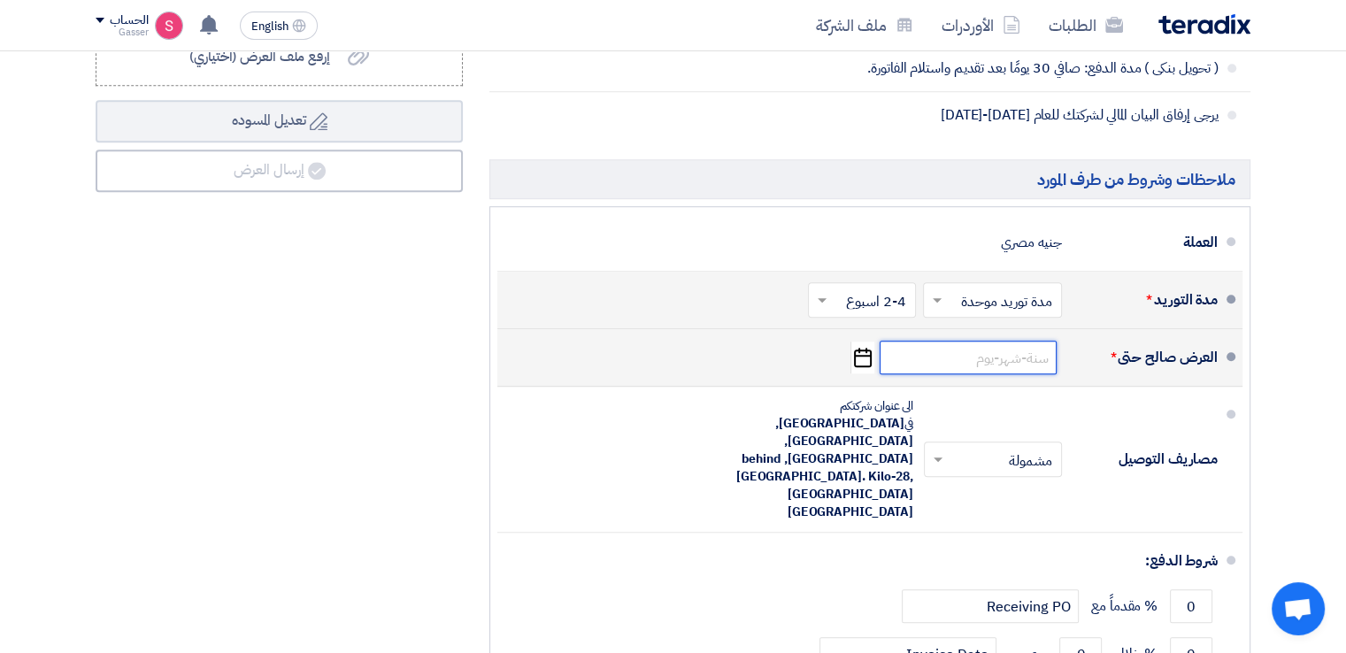
click at [984, 356] on input at bounding box center [967, 358] width 177 height 34
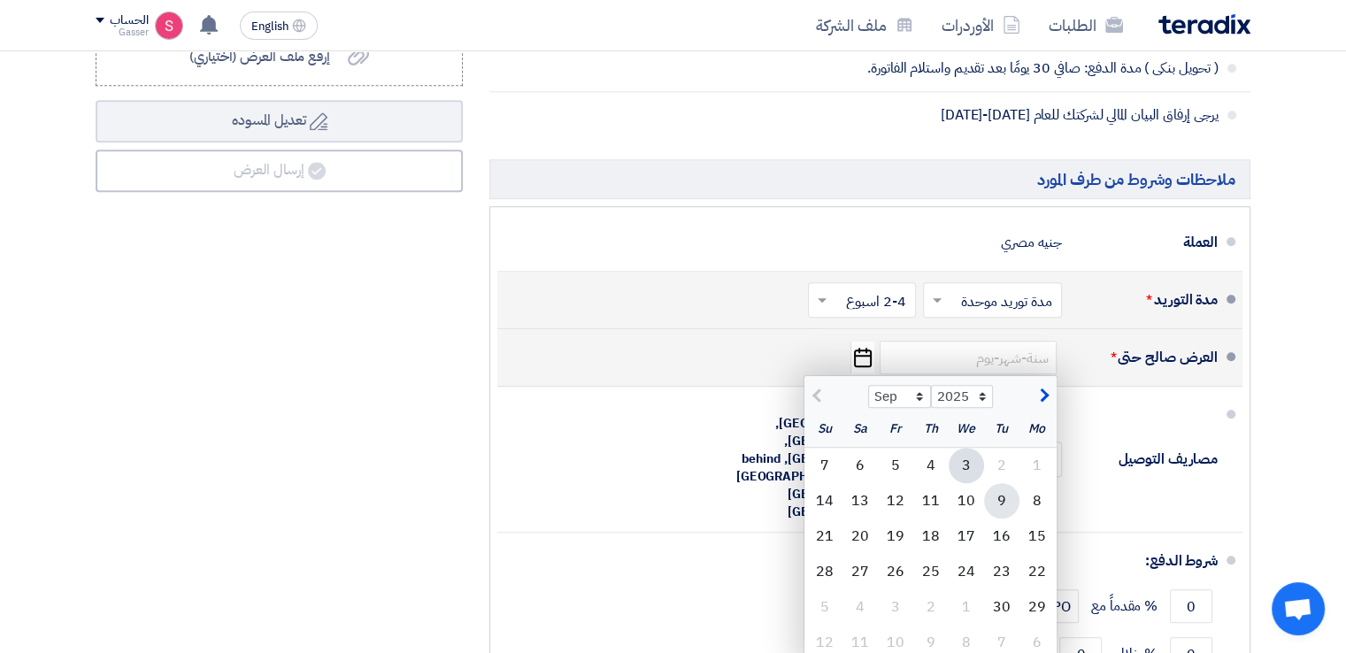
click at [1005, 500] on div "9" at bounding box center [1001, 500] width 35 height 35
type input "[DATE]"
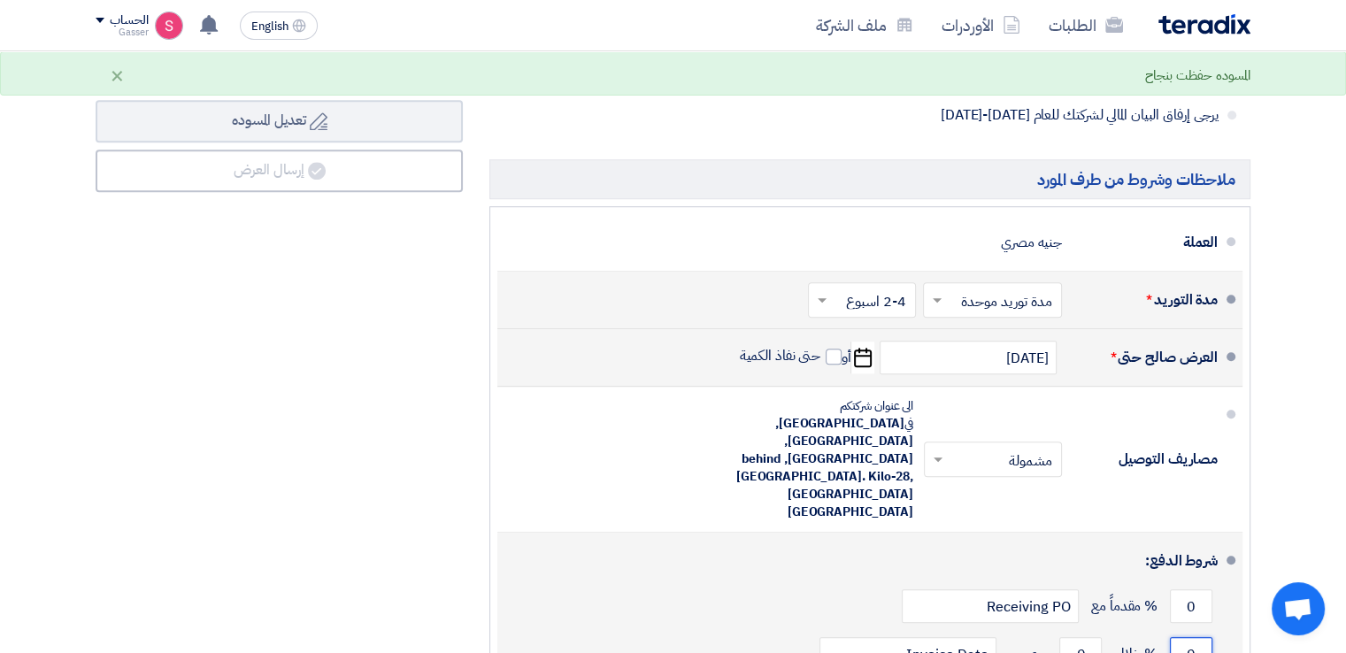
drag, startPoint x: 1200, startPoint y: 605, endPoint x: 1173, endPoint y: 607, distance: 26.6
click at [1177, 637] on input "0" at bounding box center [1191, 654] width 42 height 34
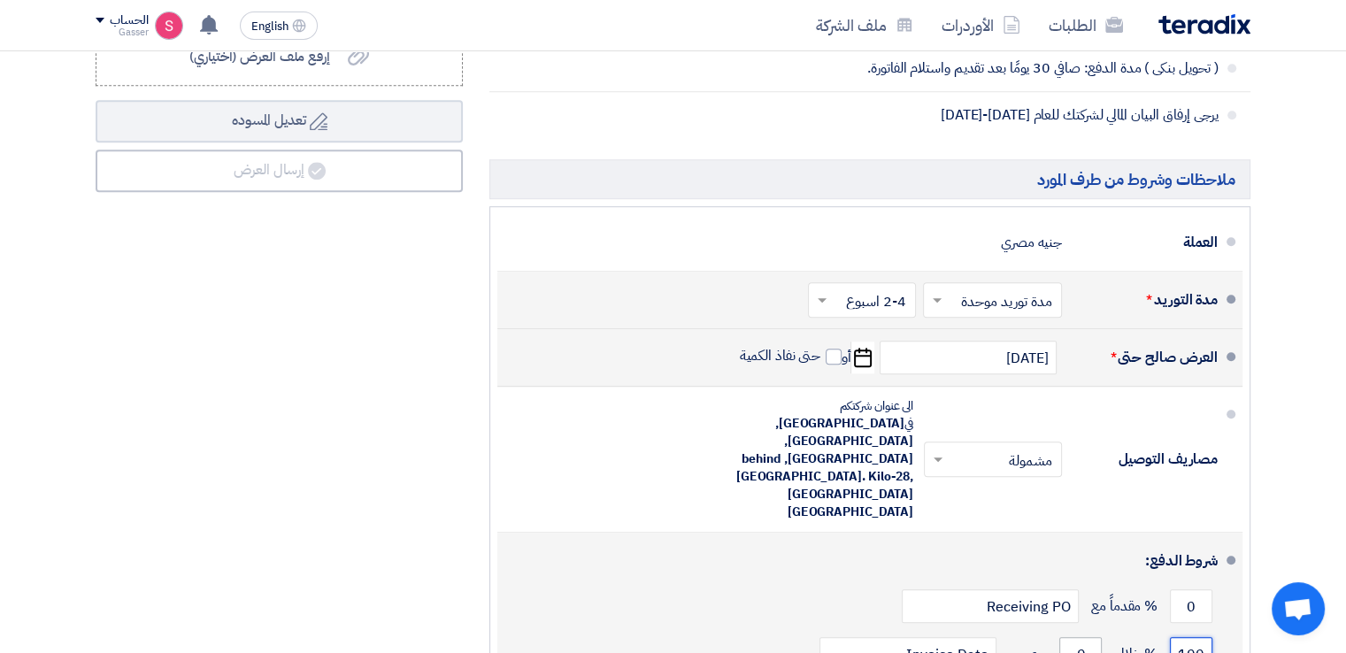
type input "100"
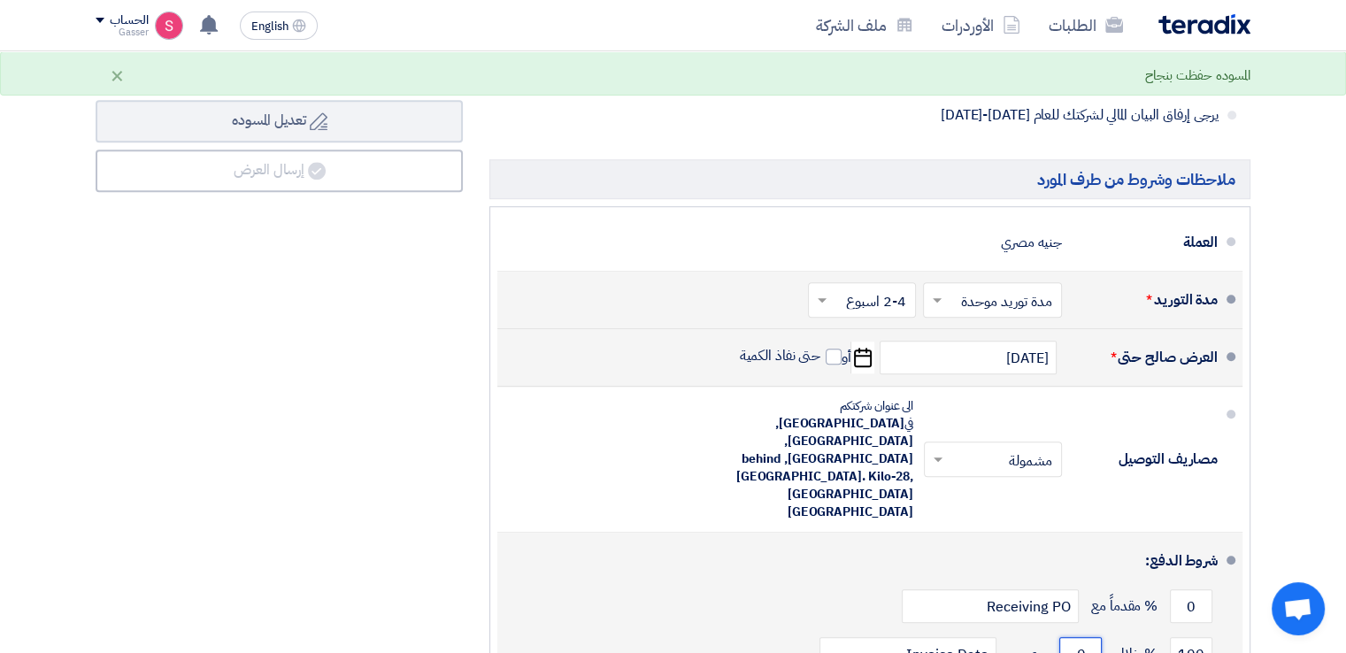
drag, startPoint x: 1083, startPoint y: 599, endPoint x: 1071, endPoint y: 602, distance: 12.7
click at [1071, 637] on input "0" at bounding box center [1080, 654] width 42 height 34
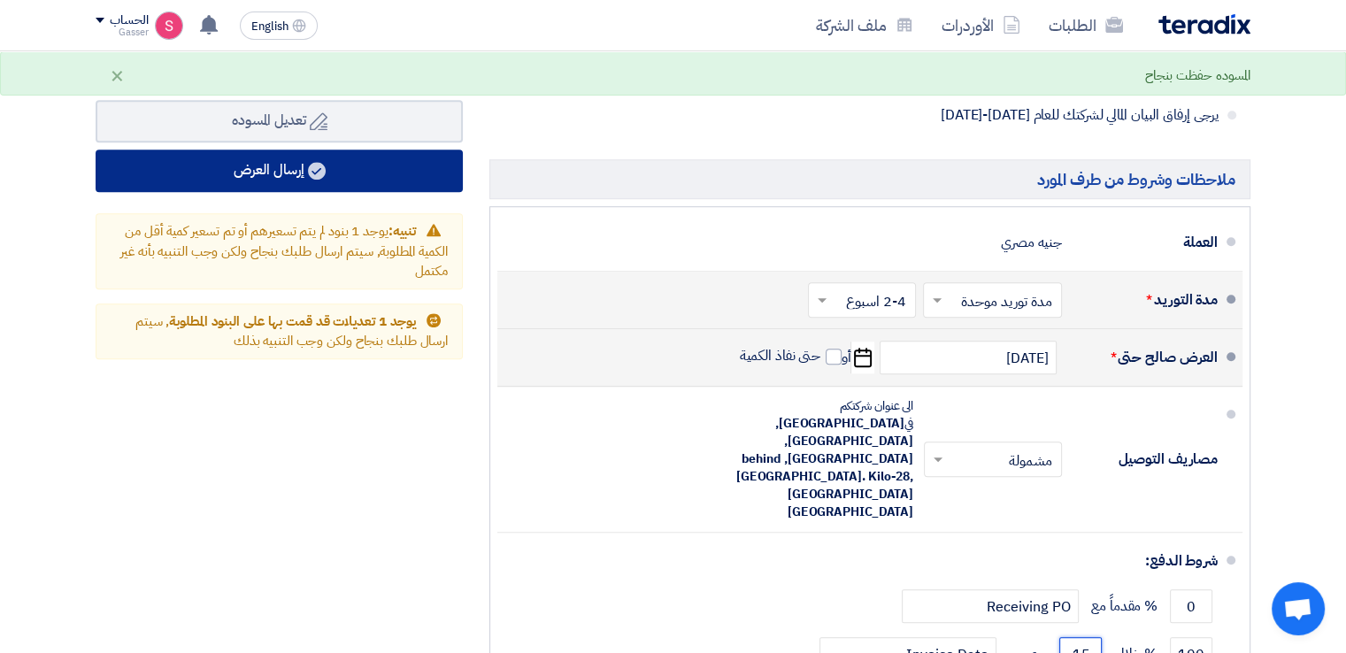
type input "15"
click at [292, 161] on button "إرسال العرض" at bounding box center [279, 171] width 367 height 42
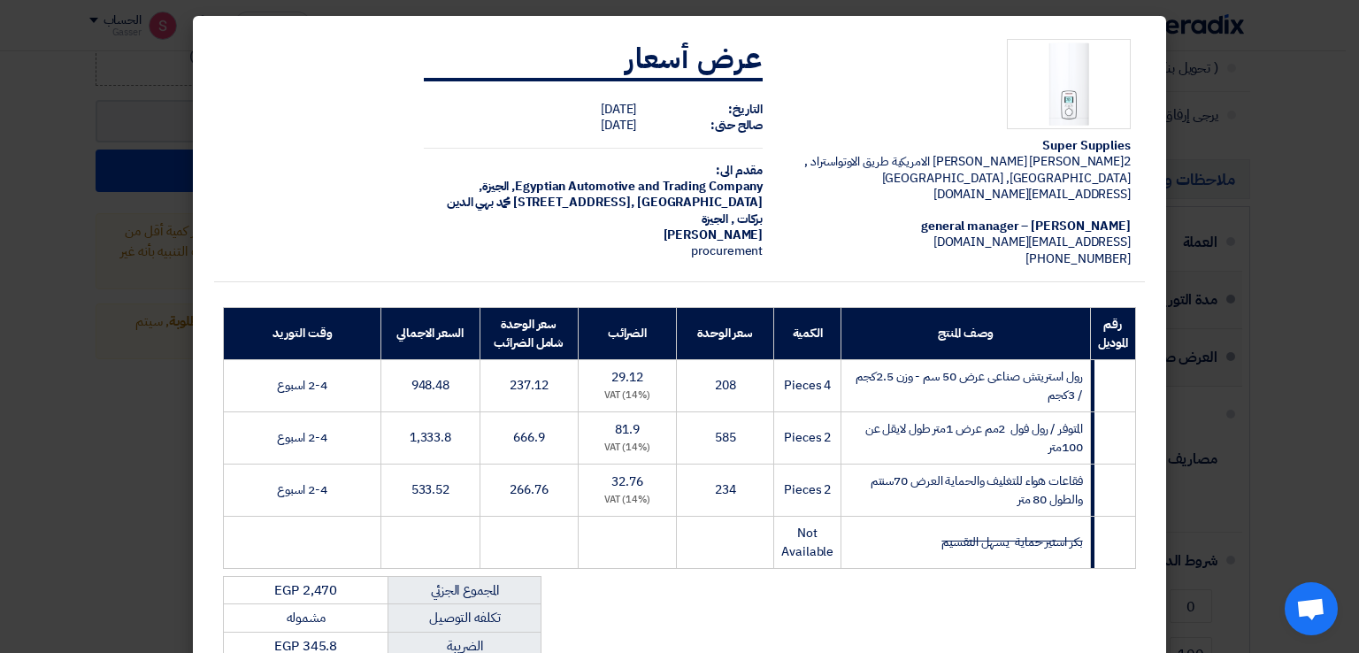
scroll to position [306, 0]
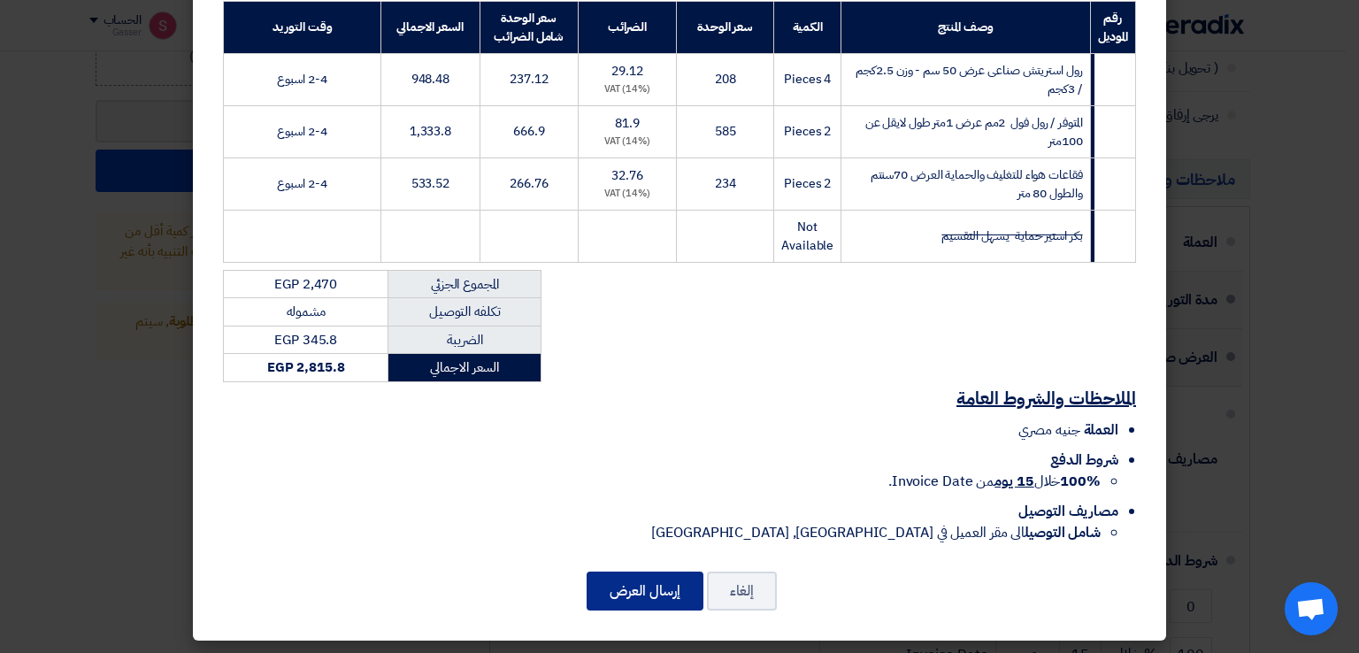
click at [621, 593] on button "إرسال العرض" at bounding box center [645, 591] width 117 height 39
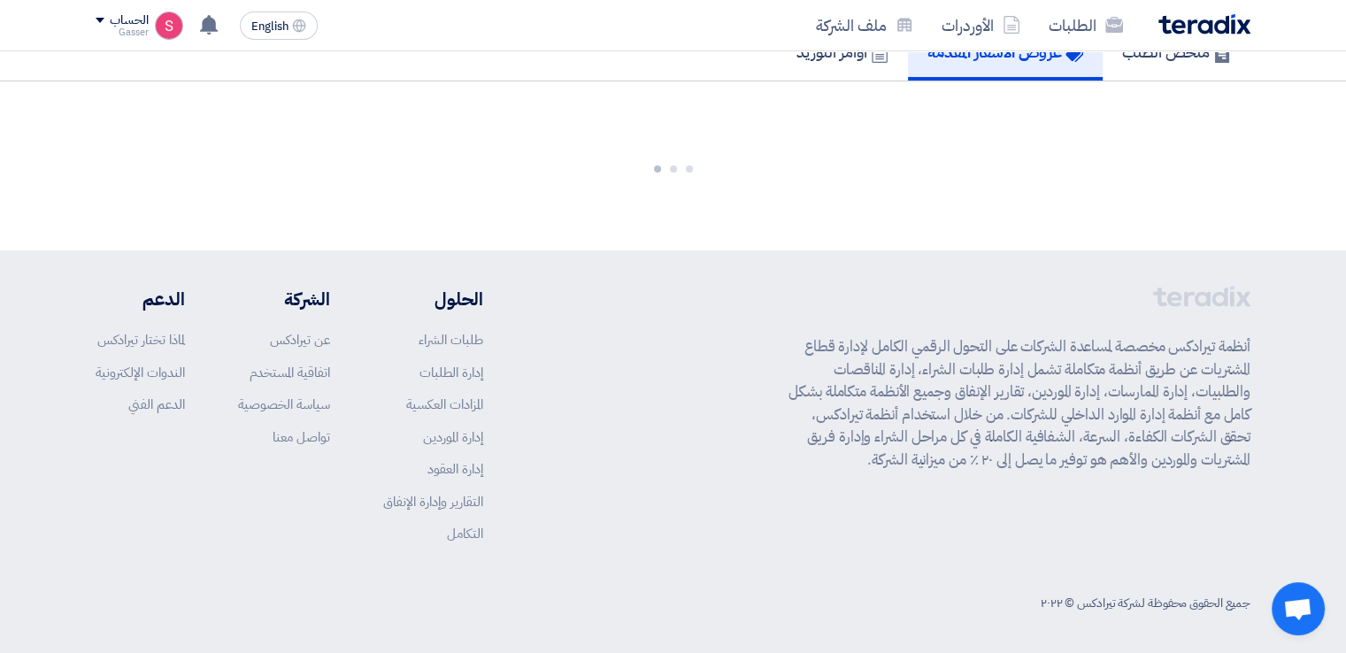
scroll to position [1255, 0]
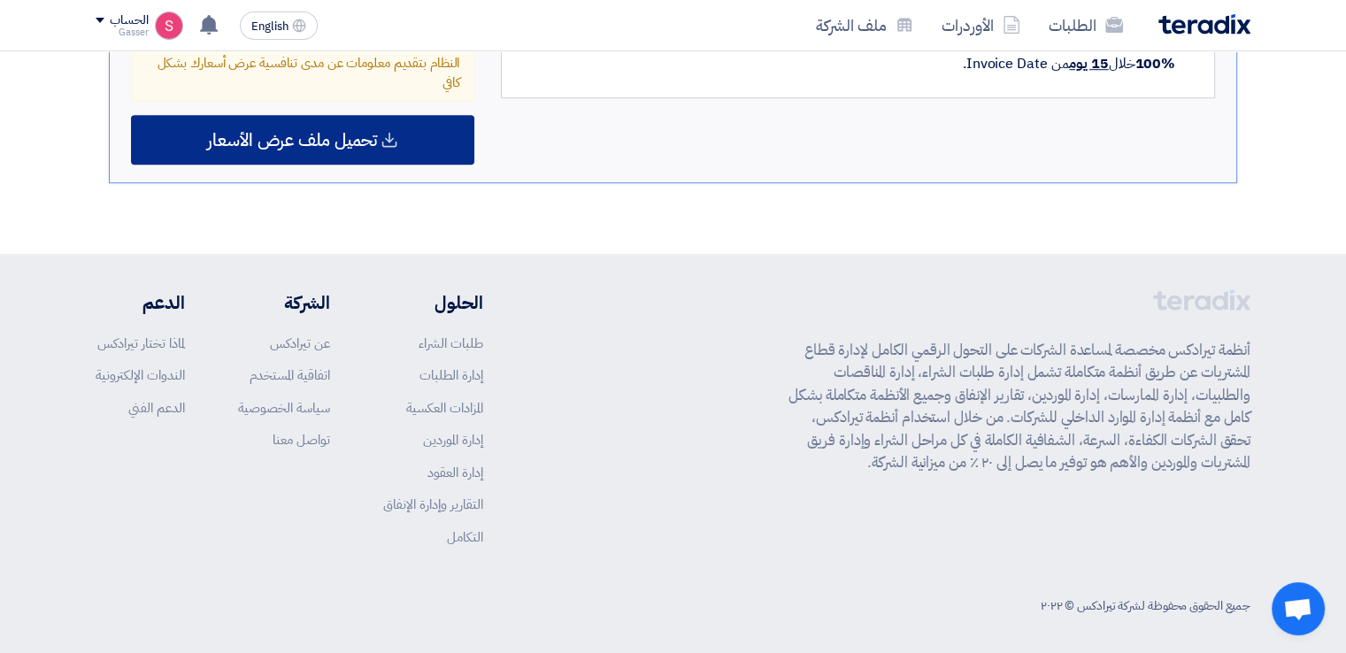
click at [340, 133] on span "تحميل ملف عرض الأسعار" at bounding box center [292, 140] width 170 height 16
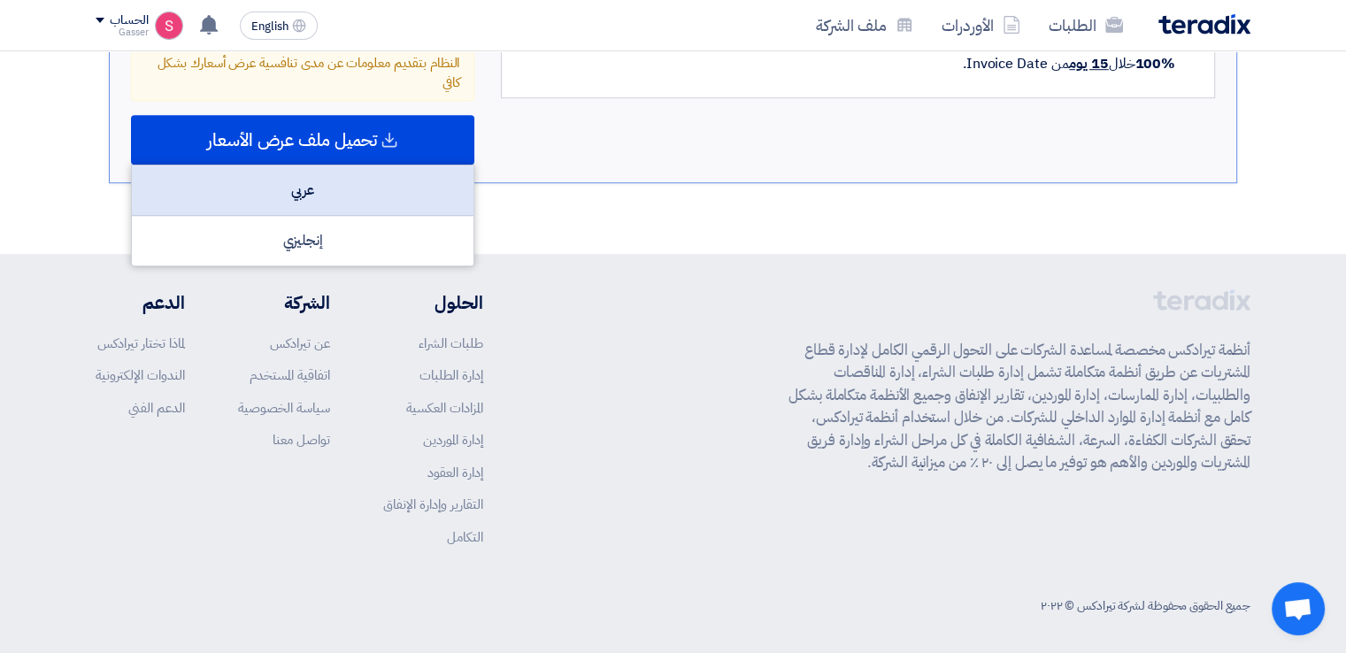
click at [336, 196] on div "عربي" at bounding box center [303, 190] width 342 height 50
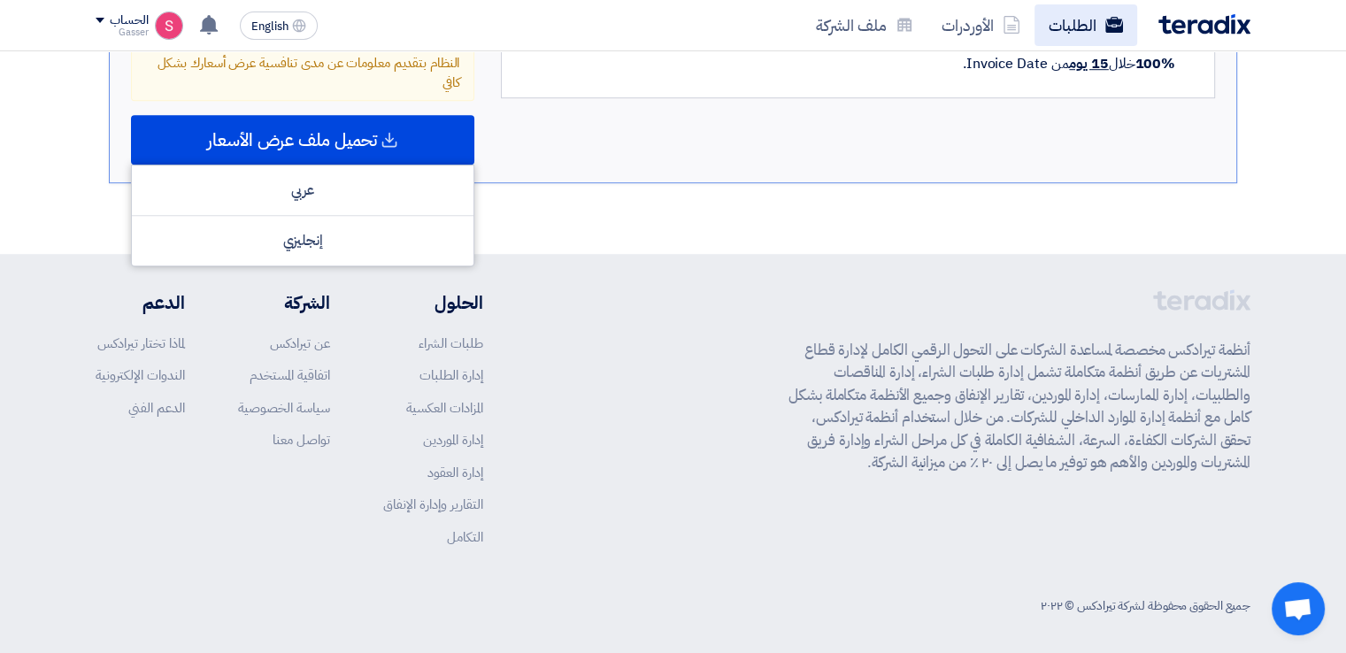
click at [1094, 27] on link "الطلبات" at bounding box center [1085, 25] width 103 height 42
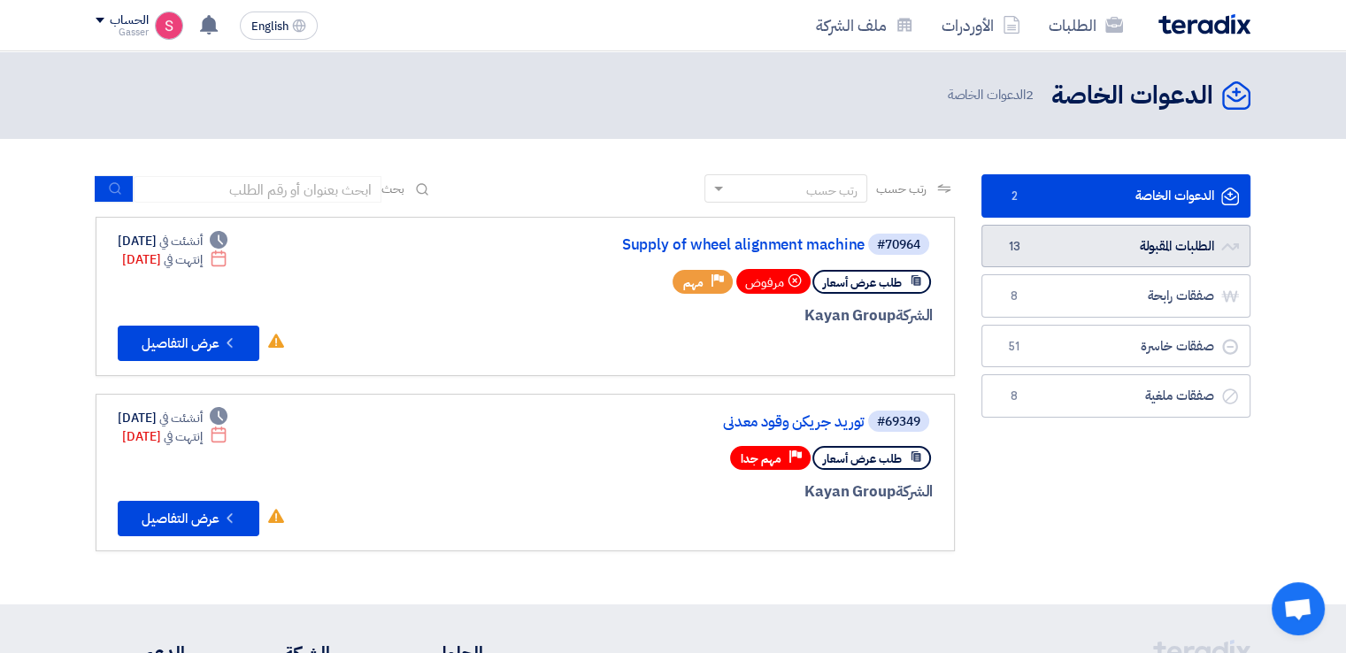
click at [1087, 252] on link "الطلبات المقبولة الطلبات المقبولة 13" at bounding box center [1115, 246] width 269 height 43
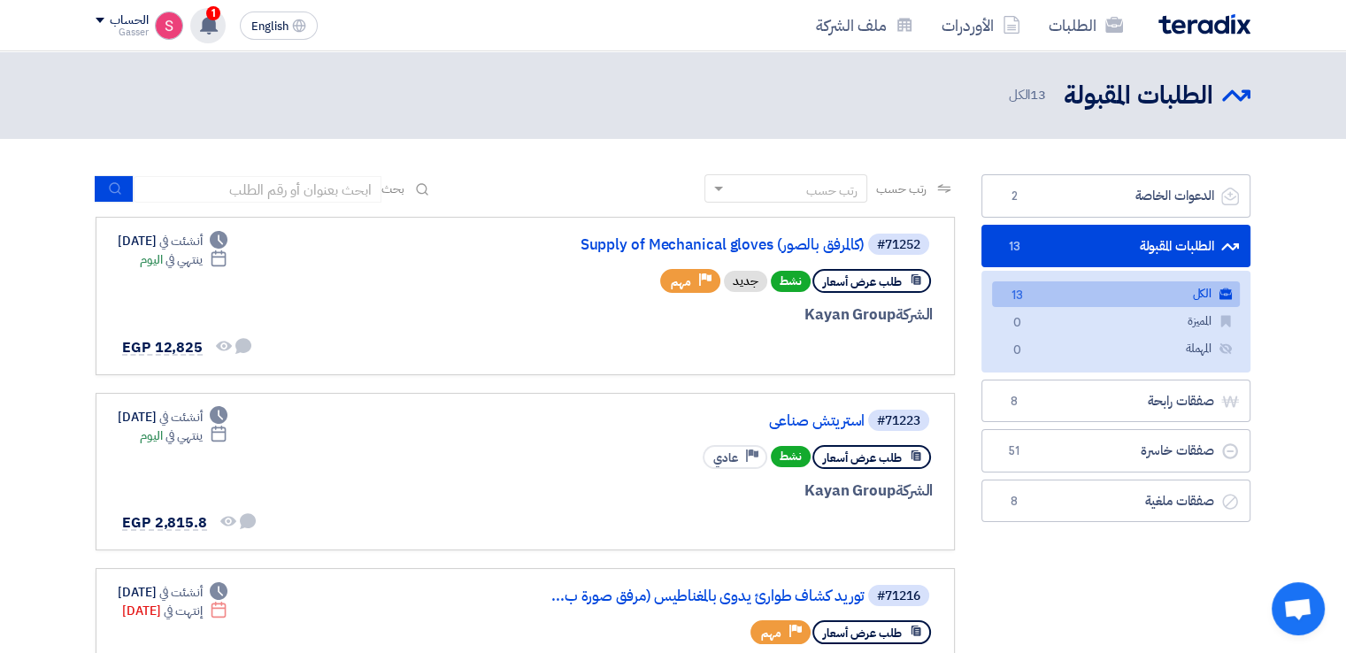
click at [203, 22] on use at bounding box center [209, 24] width 18 height 19
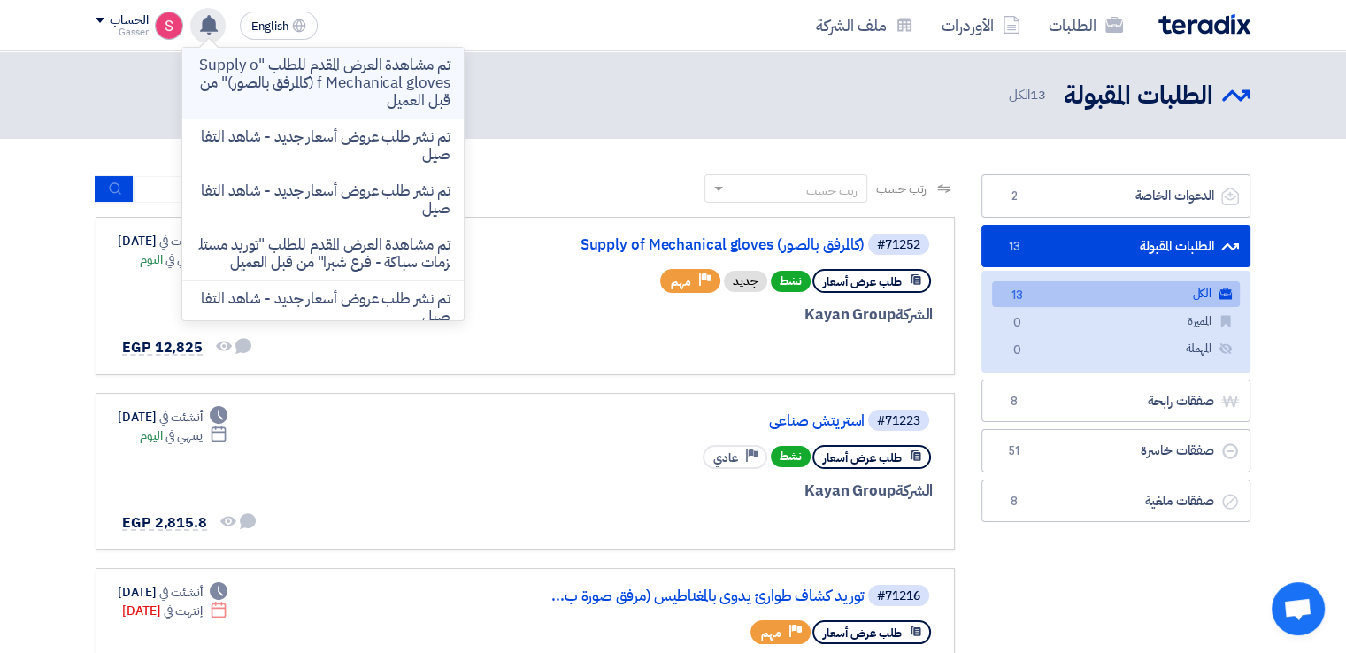
click at [378, 94] on p "تم مشاهدة العرض المقدم للطلب "Supply of Mechanical gloves (كالمرفق بالصور)" من …" at bounding box center [322, 83] width 253 height 53
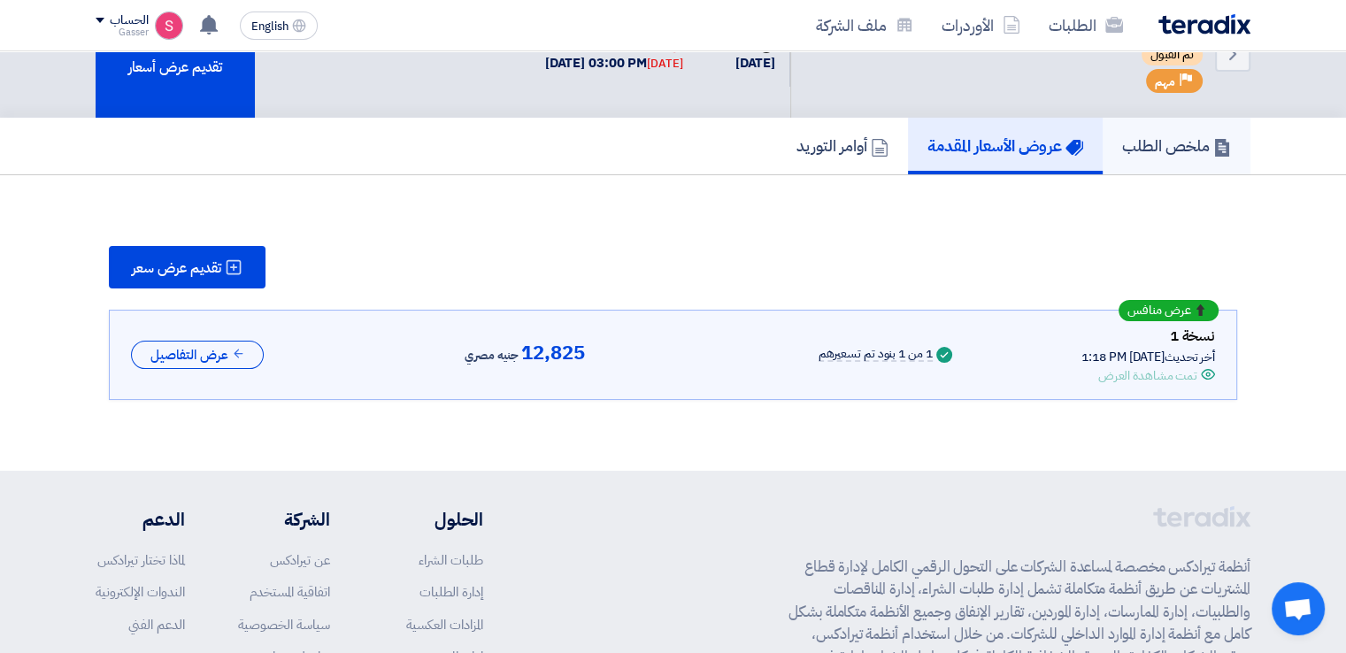
scroll to position [87, 0]
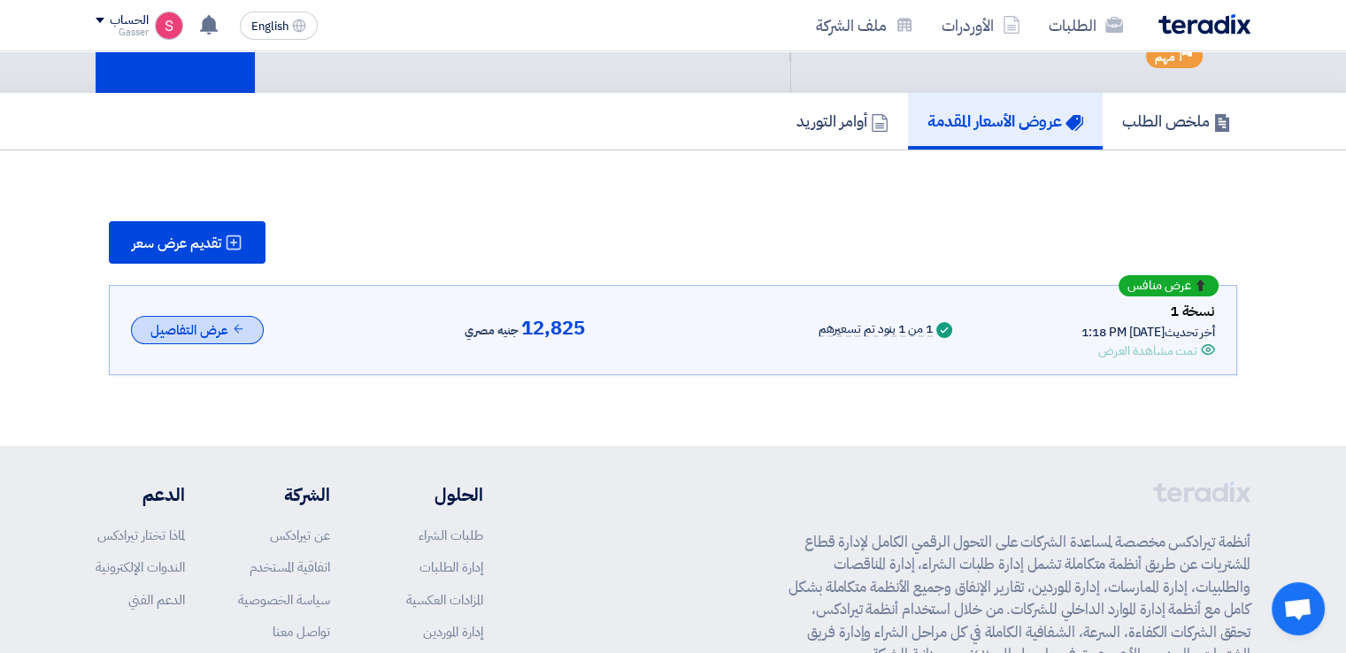
click at [224, 330] on button "عرض التفاصيل" at bounding box center [197, 330] width 133 height 29
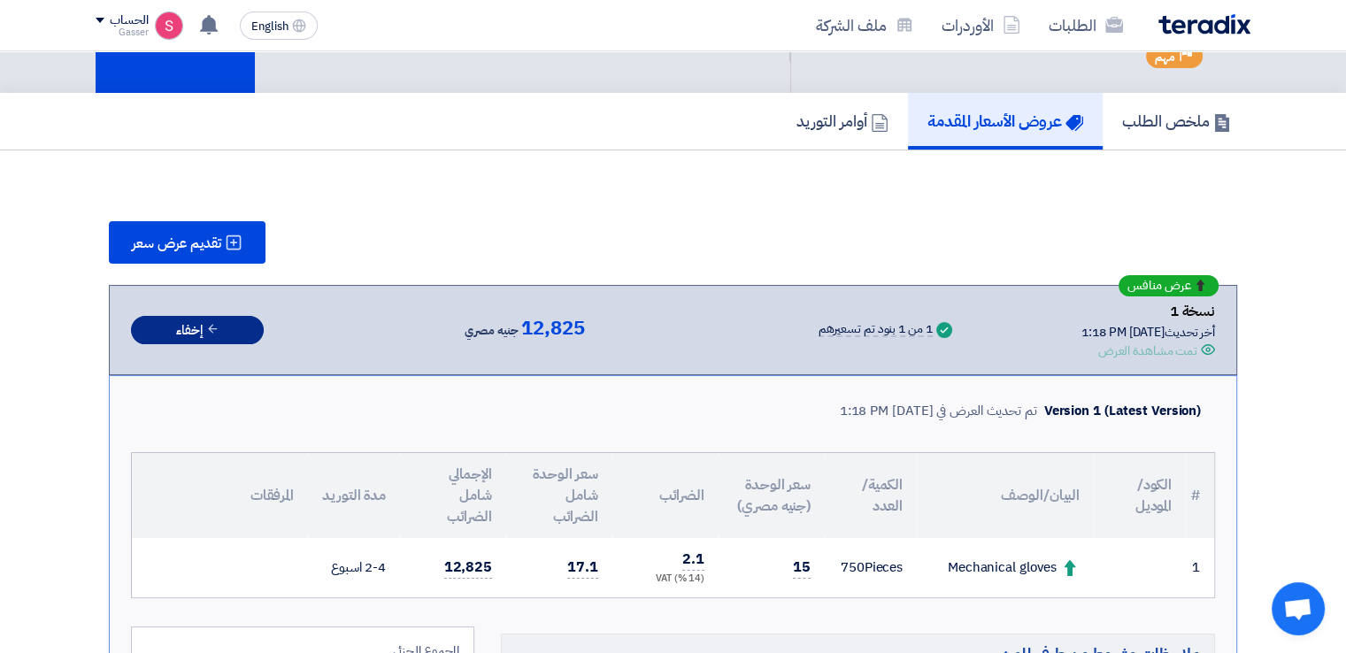
scroll to position [500, 0]
